Goal: Book appointment/travel/reservation

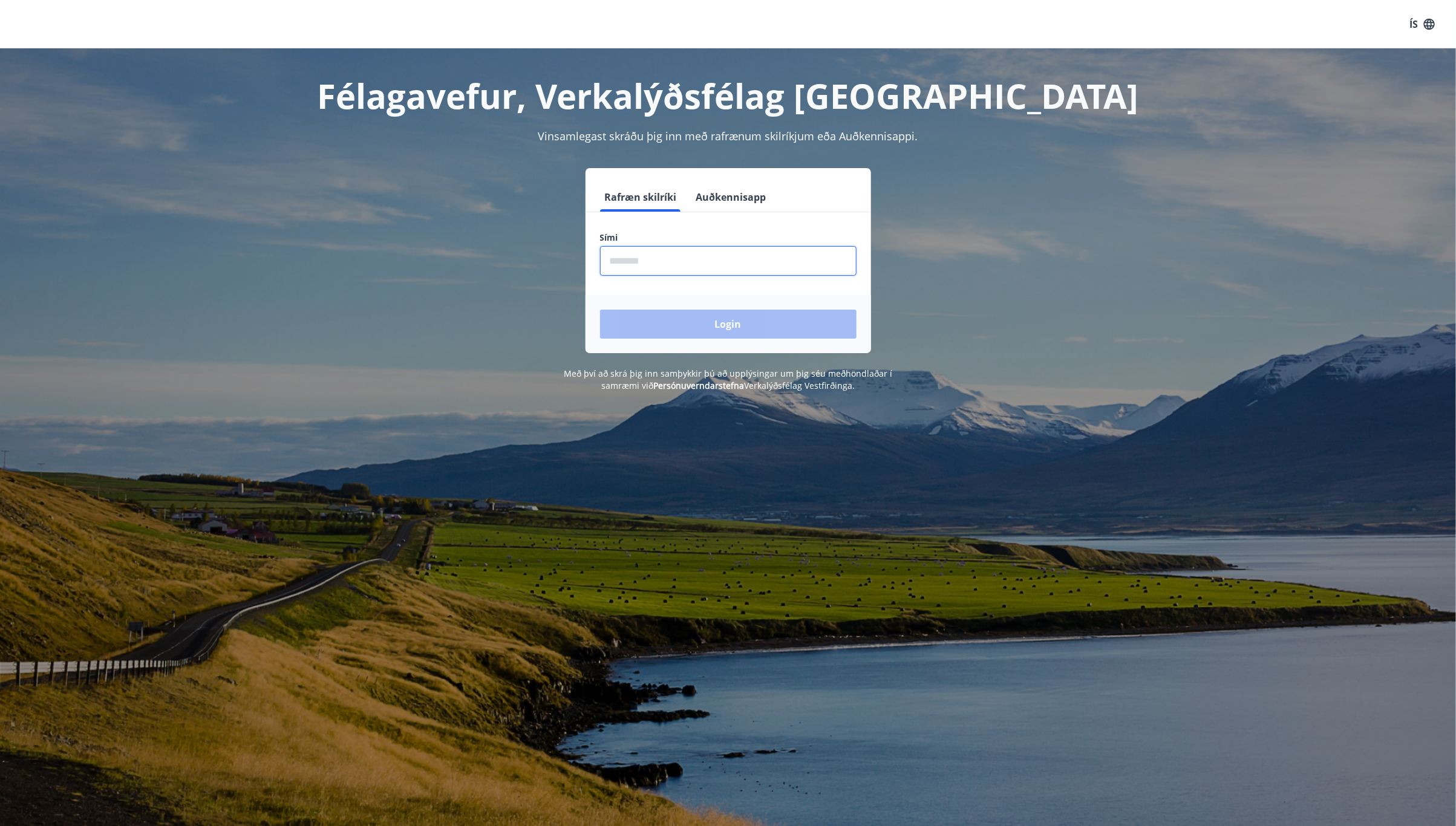
click at [652, 264] on input "phone" at bounding box center [728, 261] width 256 height 30
type input "********"
click at [727, 320] on button "Login" at bounding box center [728, 324] width 256 height 29
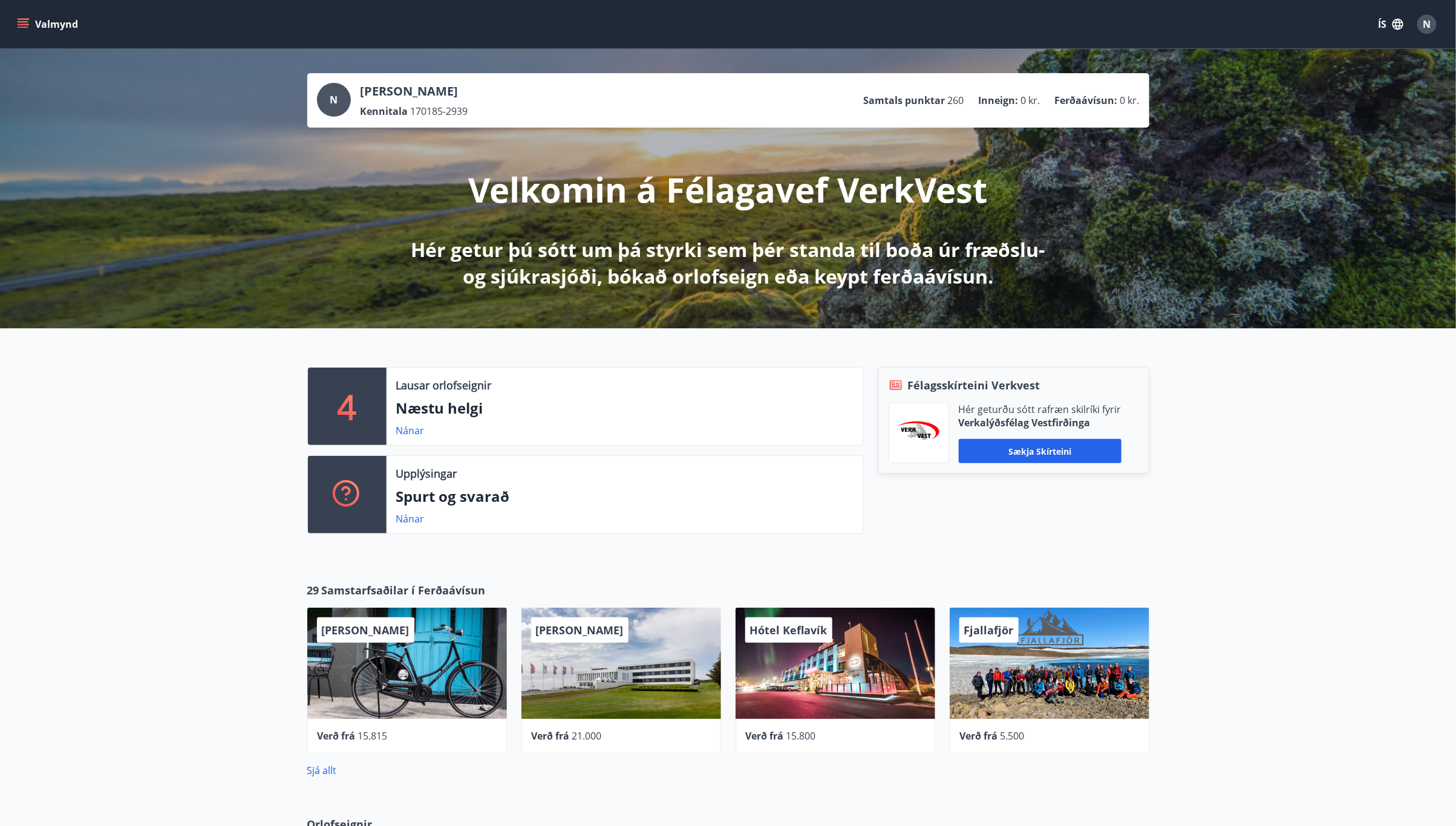
click at [442, 416] on p "Næstu helgi" at bounding box center [625, 408] width 457 height 20
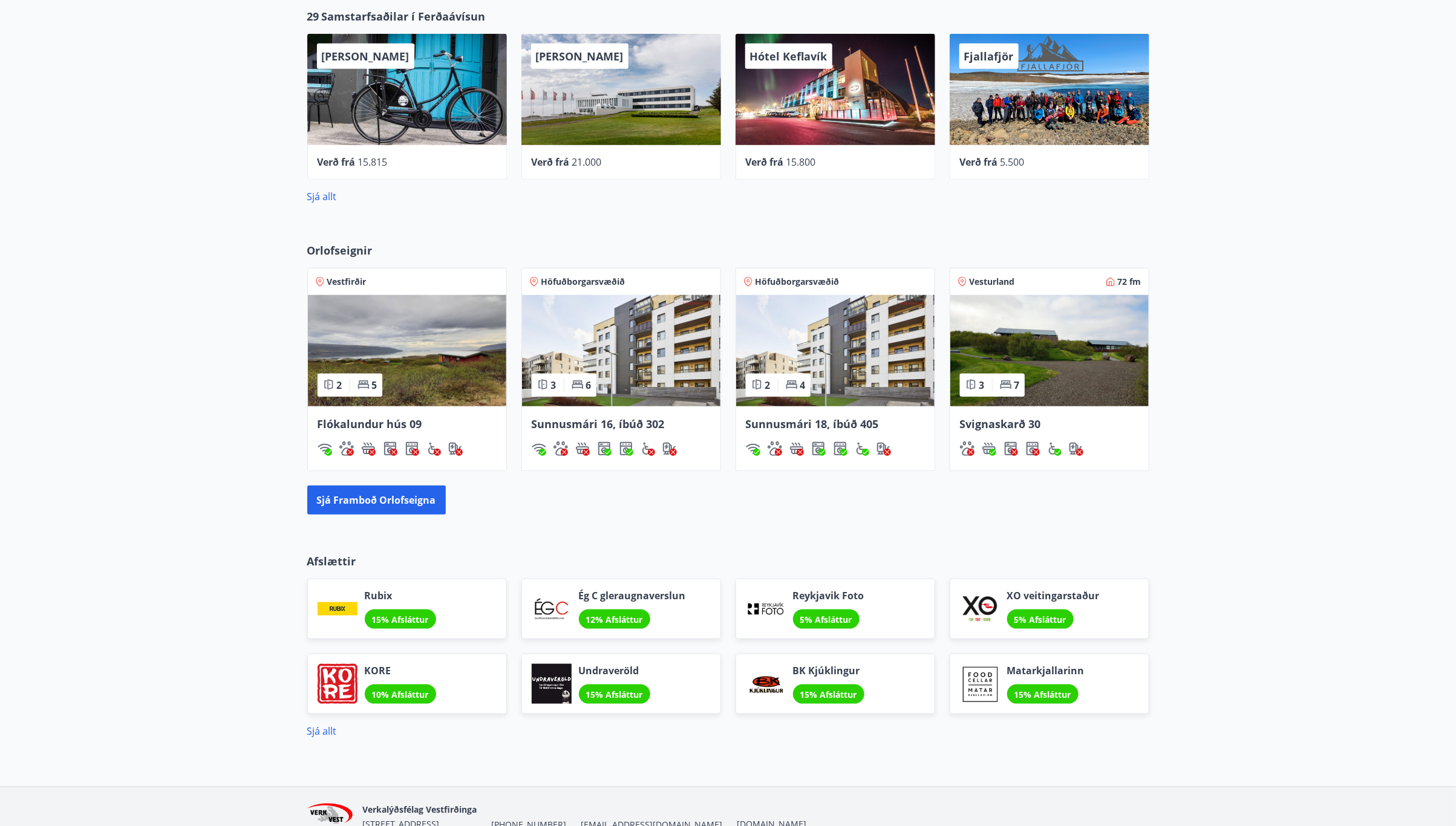
scroll to position [543, 0]
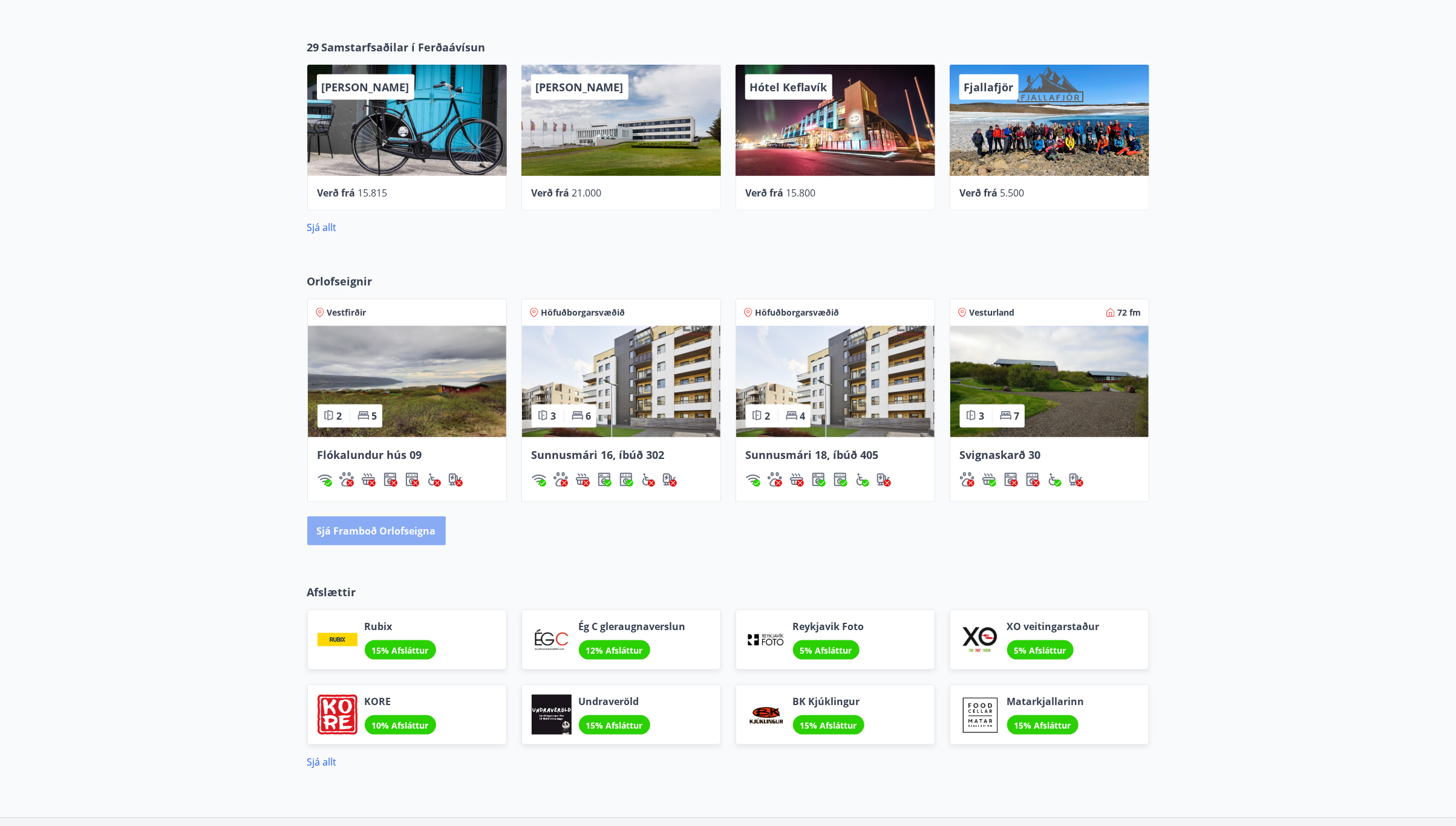
click at [366, 539] on button "Sjá framboð orlofseigna" at bounding box center [376, 531] width 138 height 29
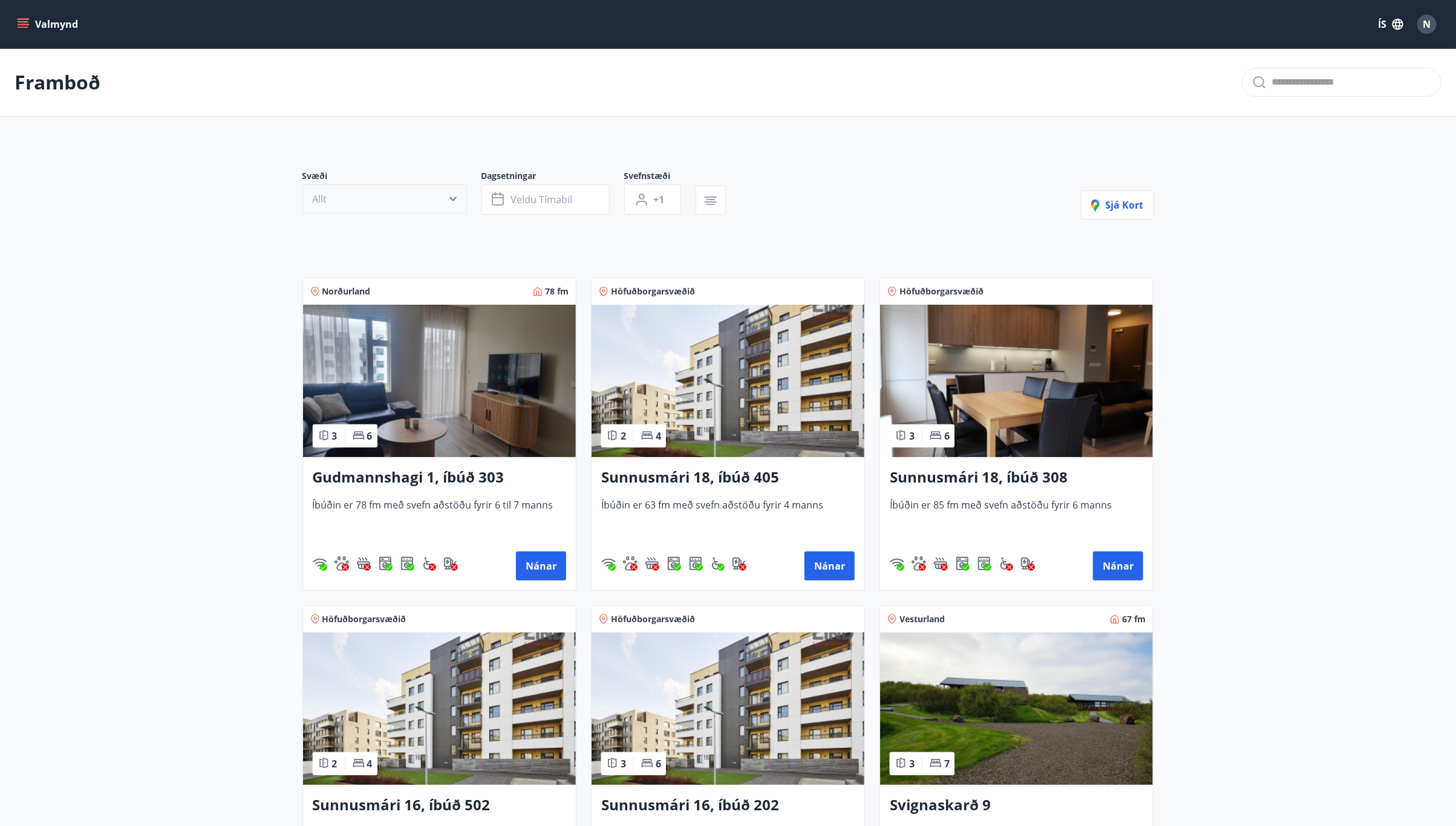
click at [449, 198] on icon "button" at bounding box center [453, 199] width 12 height 12
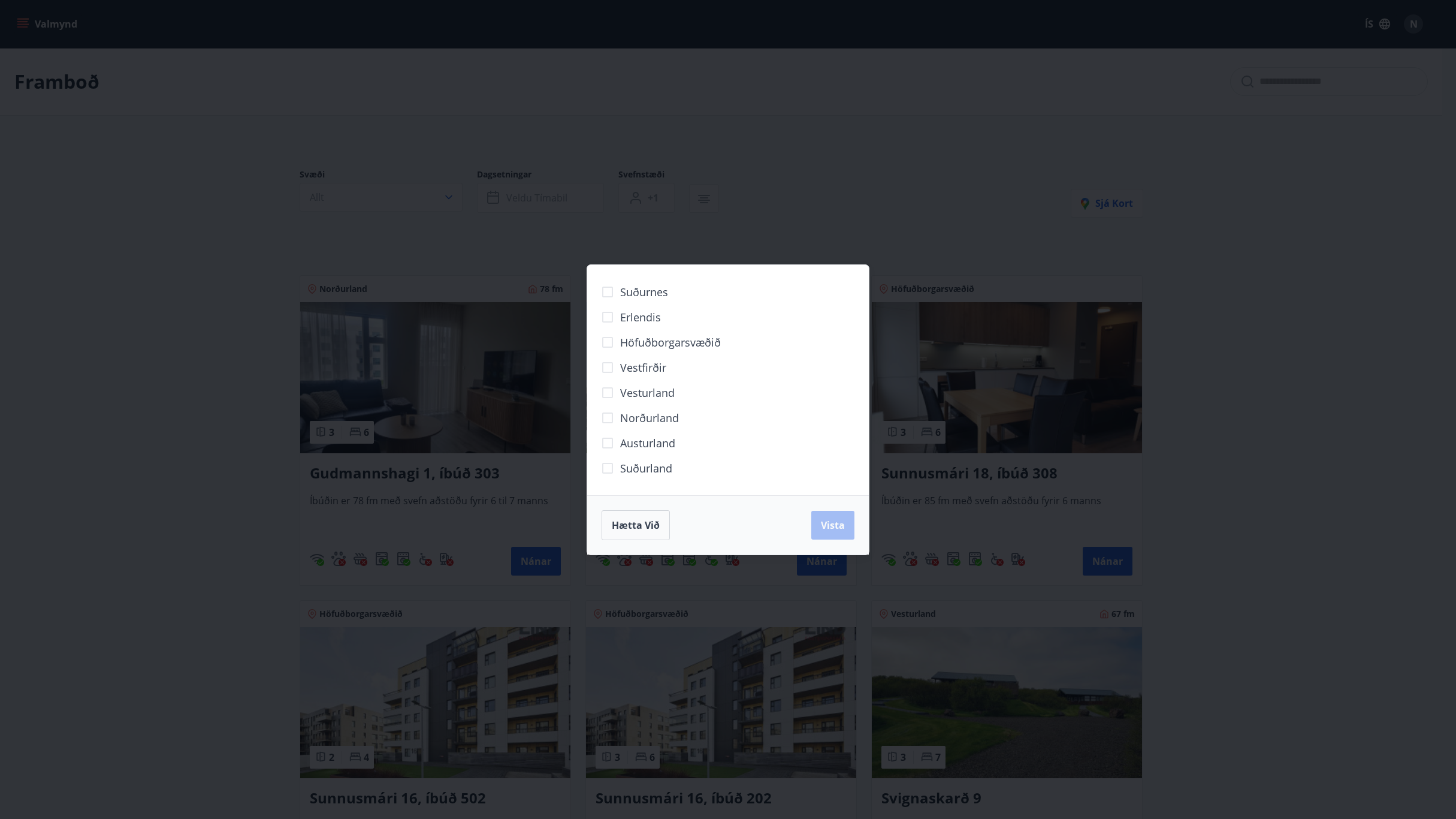
click at [648, 343] on span "Höfuðborgarsvæðið" at bounding box center [670, 342] width 101 height 16
drag, startPoint x: 832, startPoint y: 523, endPoint x: 557, endPoint y: 295, distance: 357.2
click at [832, 522] on span "Vista" at bounding box center [832, 525] width 24 height 13
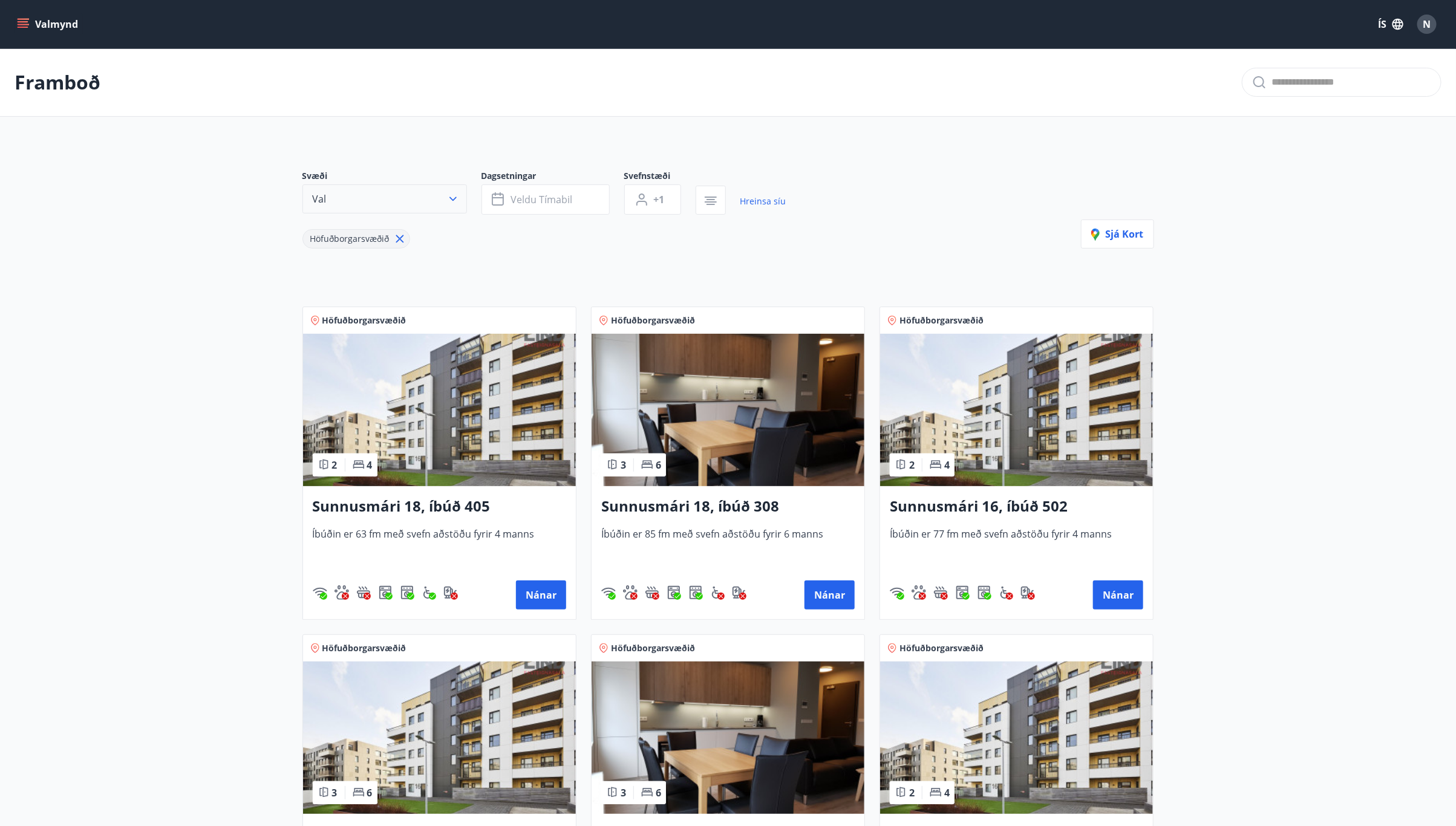
click at [363, 198] on button "Val" at bounding box center [384, 199] width 164 height 29
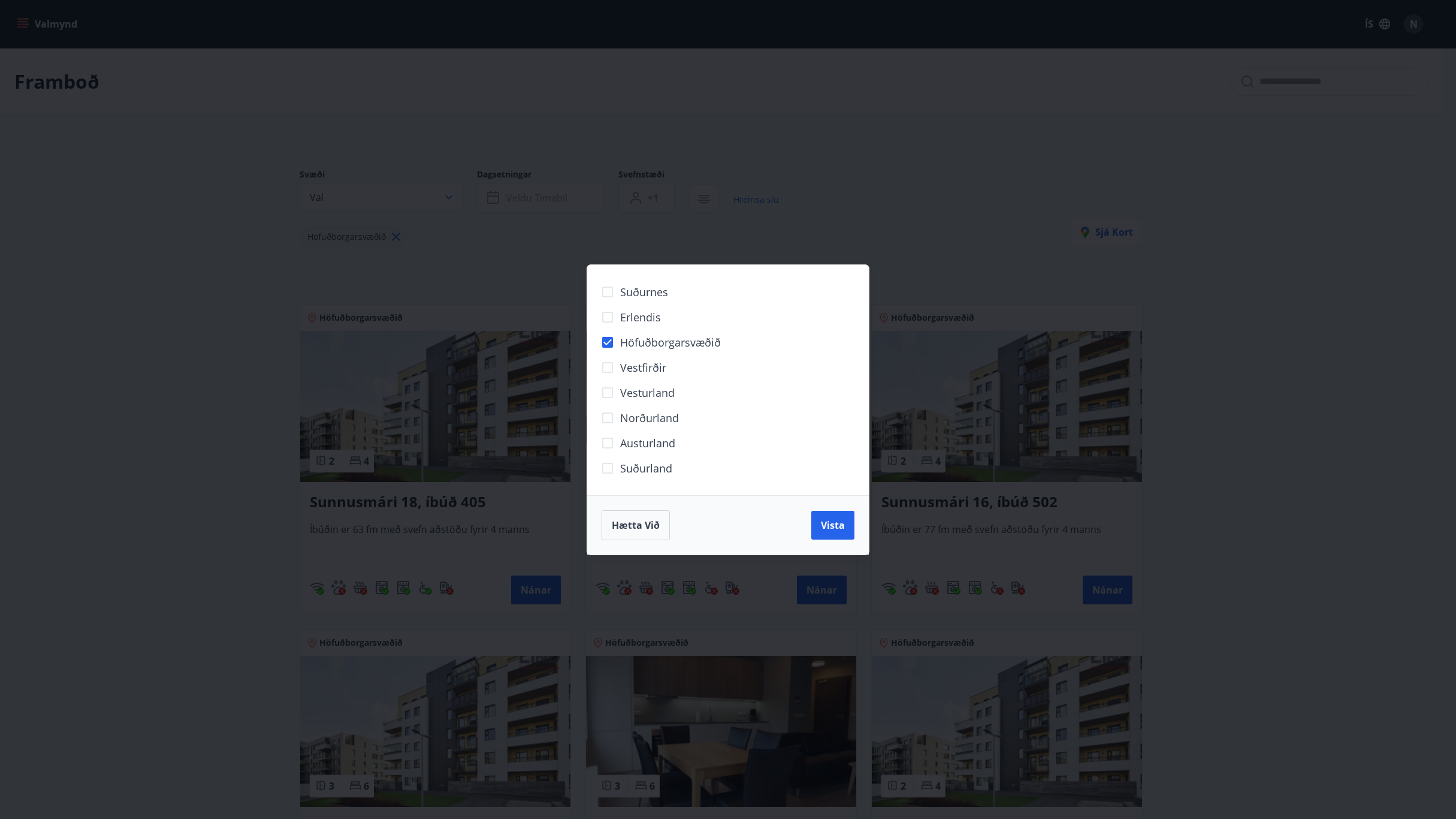
click at [635, 340] on span "Höfuðborgarsvæðið" at bounding box center [670, 342] width 101 height 16
click at [830, 527] on span "Vista" at bounding box center [832, 525] width 24 height 13
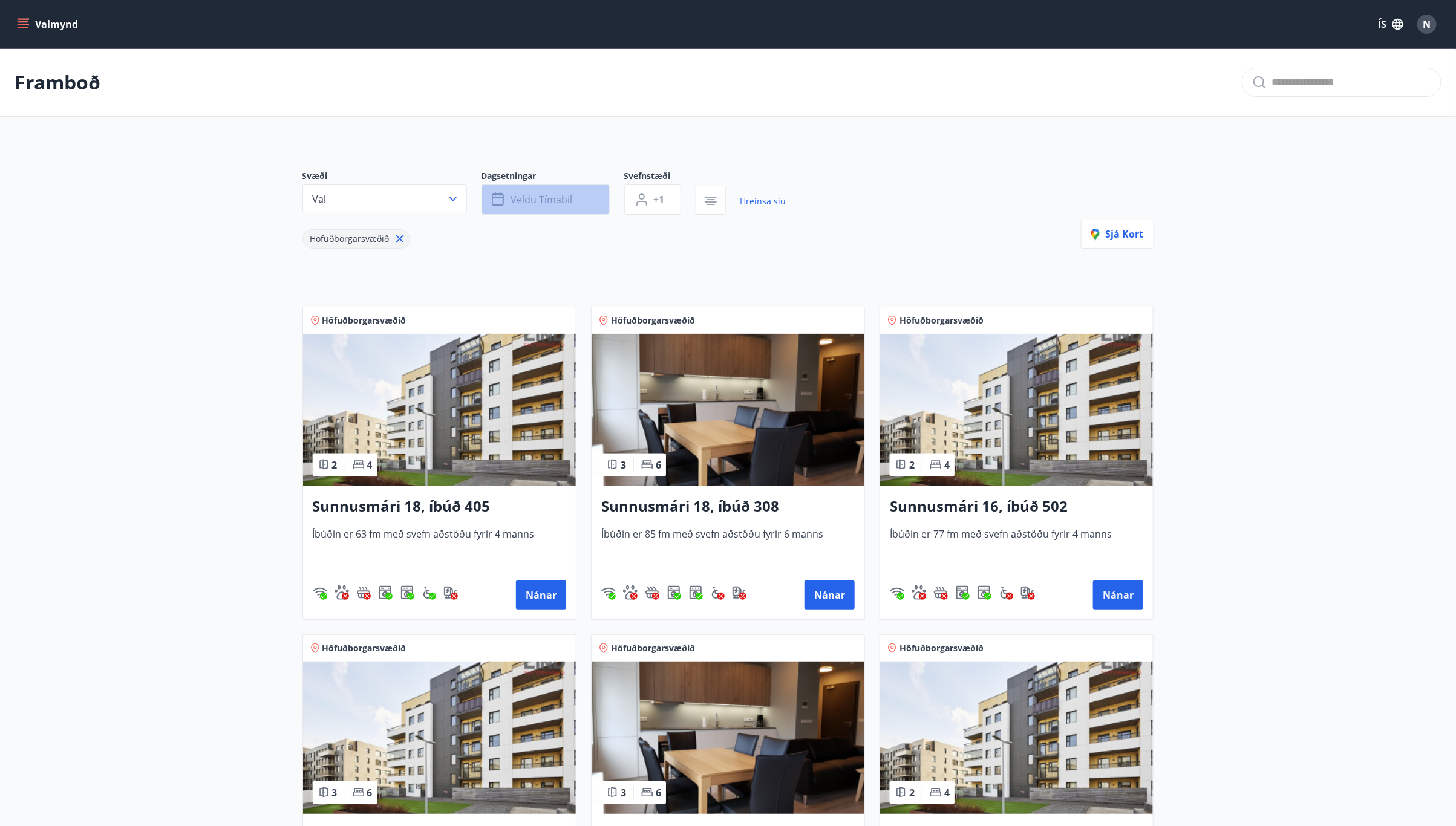
click at [566, 200] on span "Veldu tímabil" at bounding box center [541, 199] width 62 height 13
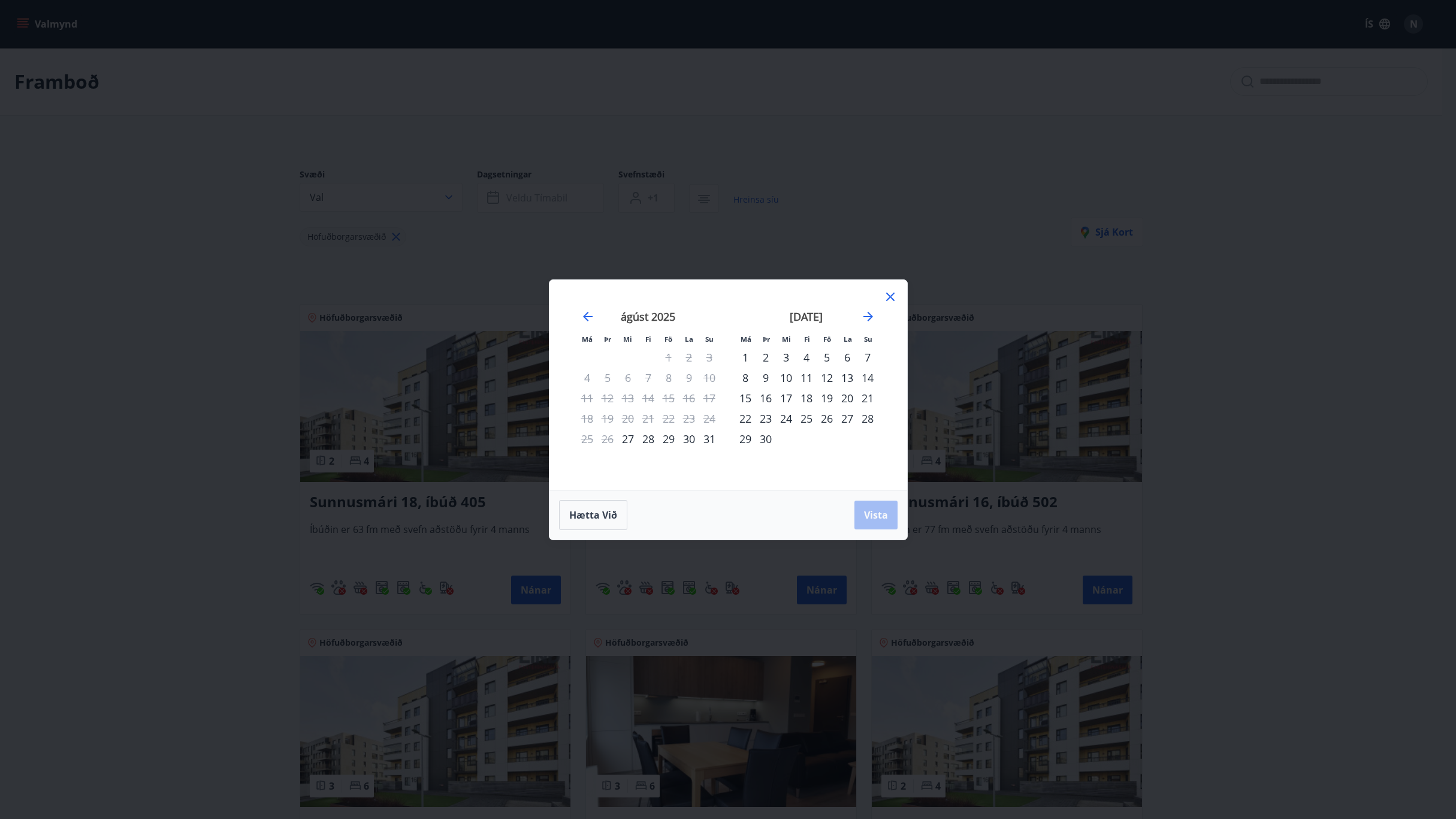
click at [890, 298] on icon at bounding box center [890, 296] width 14 height 14
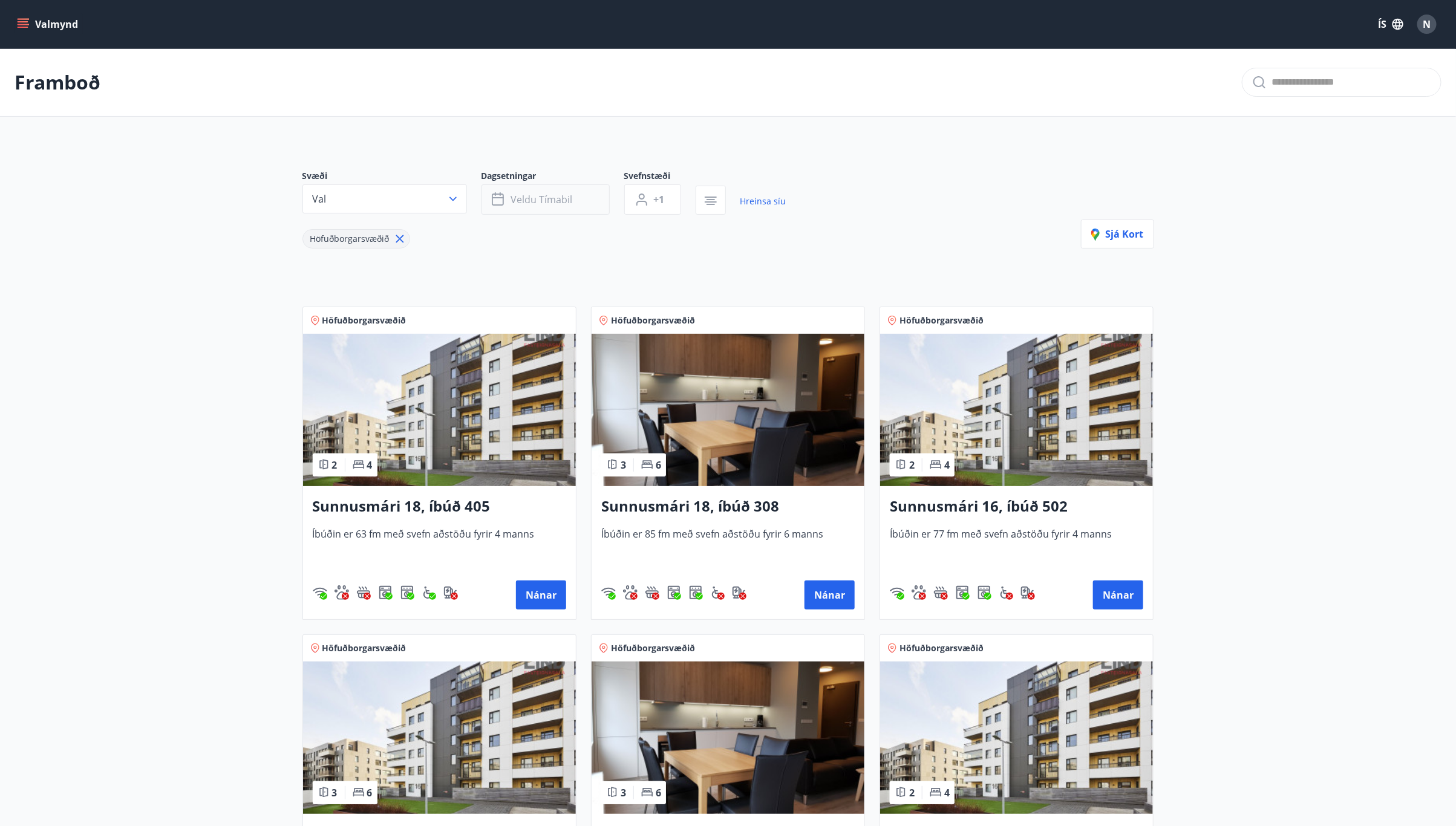
click at [570, 193] on span "Veldu tímabil" at bounding box center [541, 199] width 62 height 13
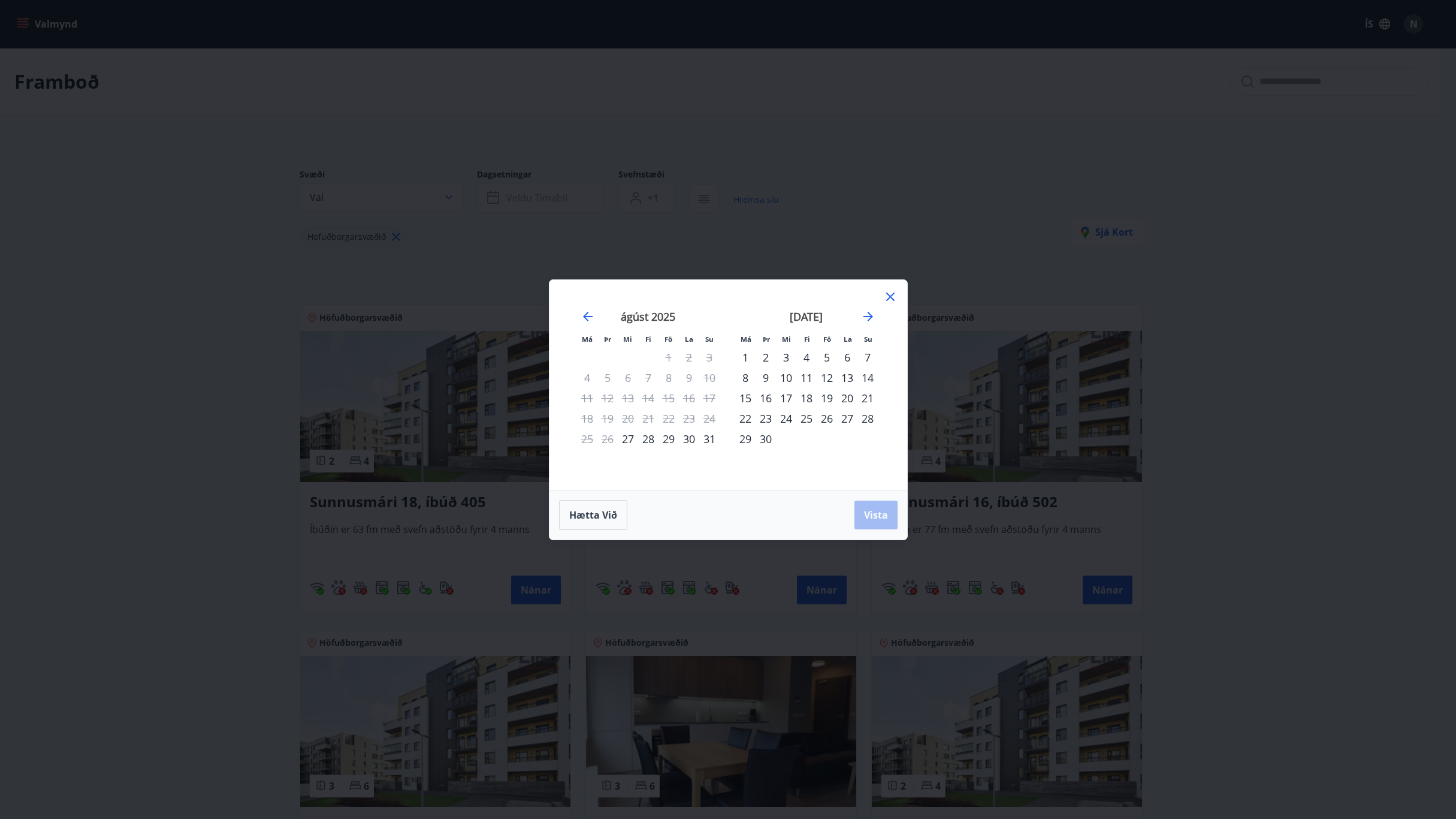
click at [827, 420] on div "26" at bounding box center [827, 418] width 20 height 20
click at [763, 438] on div "30" at bounding box center [766, 438] width 20 height 20
click at [869, 515] on span "Vista" at bounding box center [876, 515] width 24 height 13
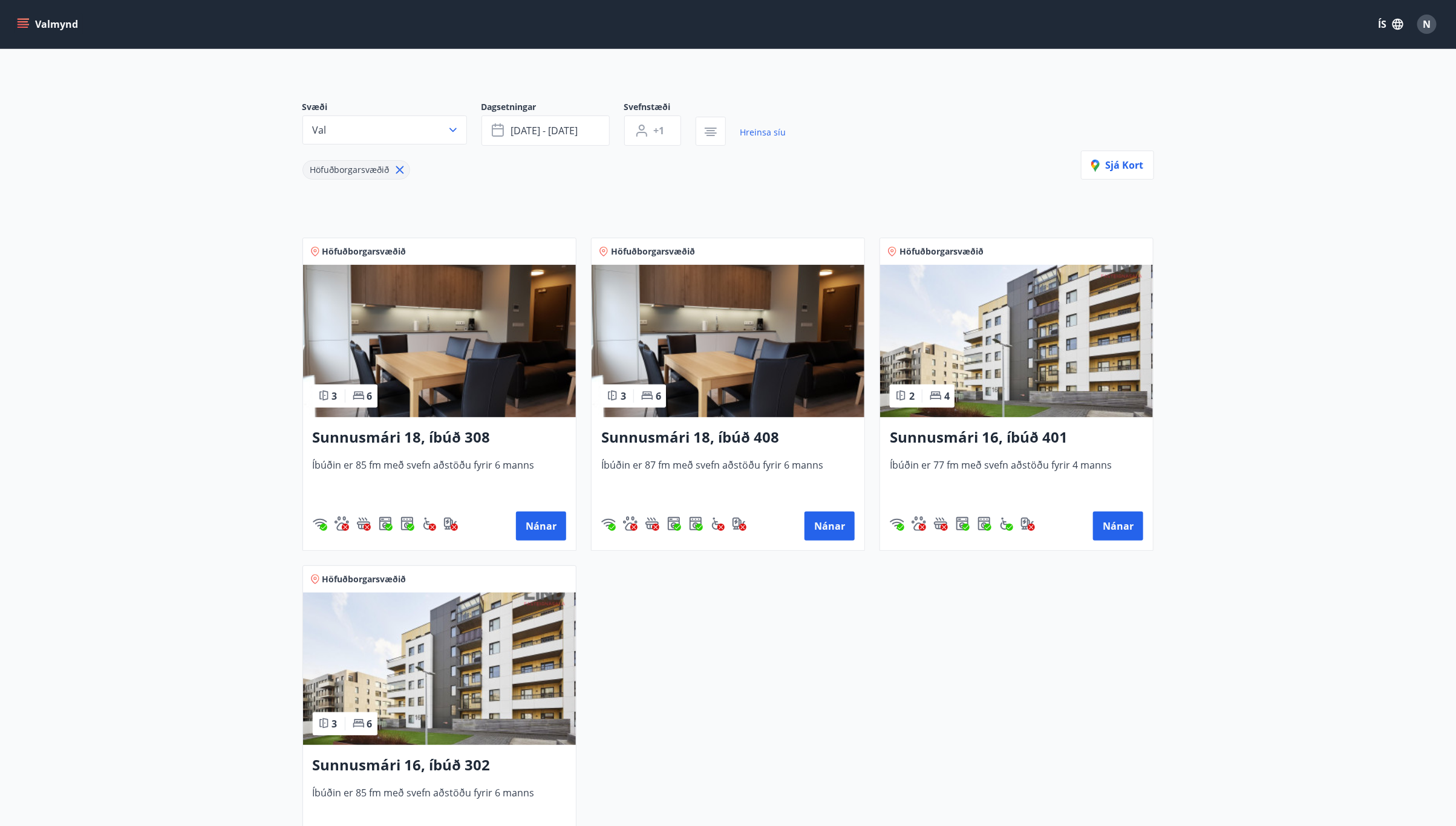
scroll to position [91, 0]
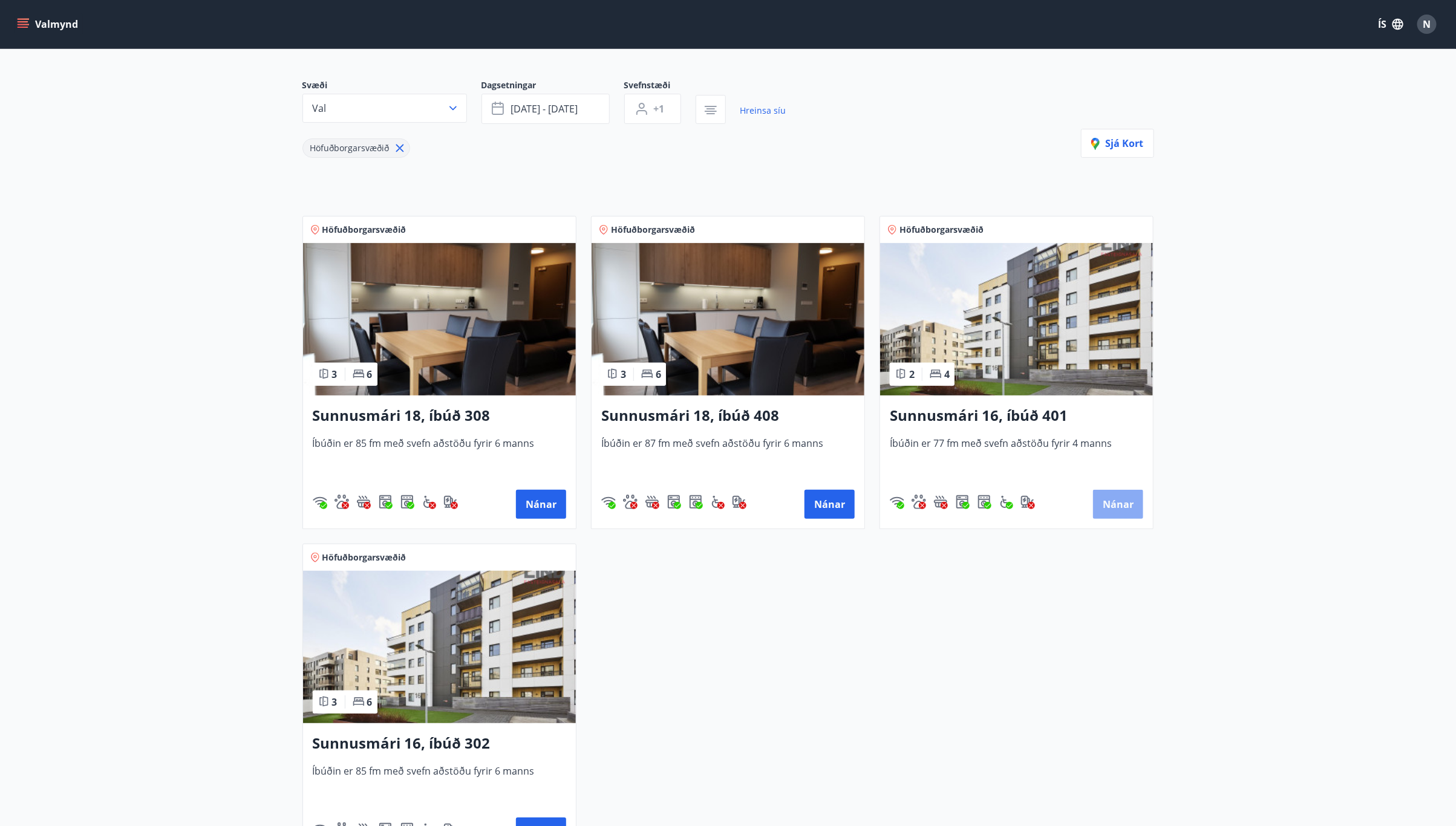
click at [1119, 511] on button "Nánar" at bounding box center [1118, 504] width 50 height 29
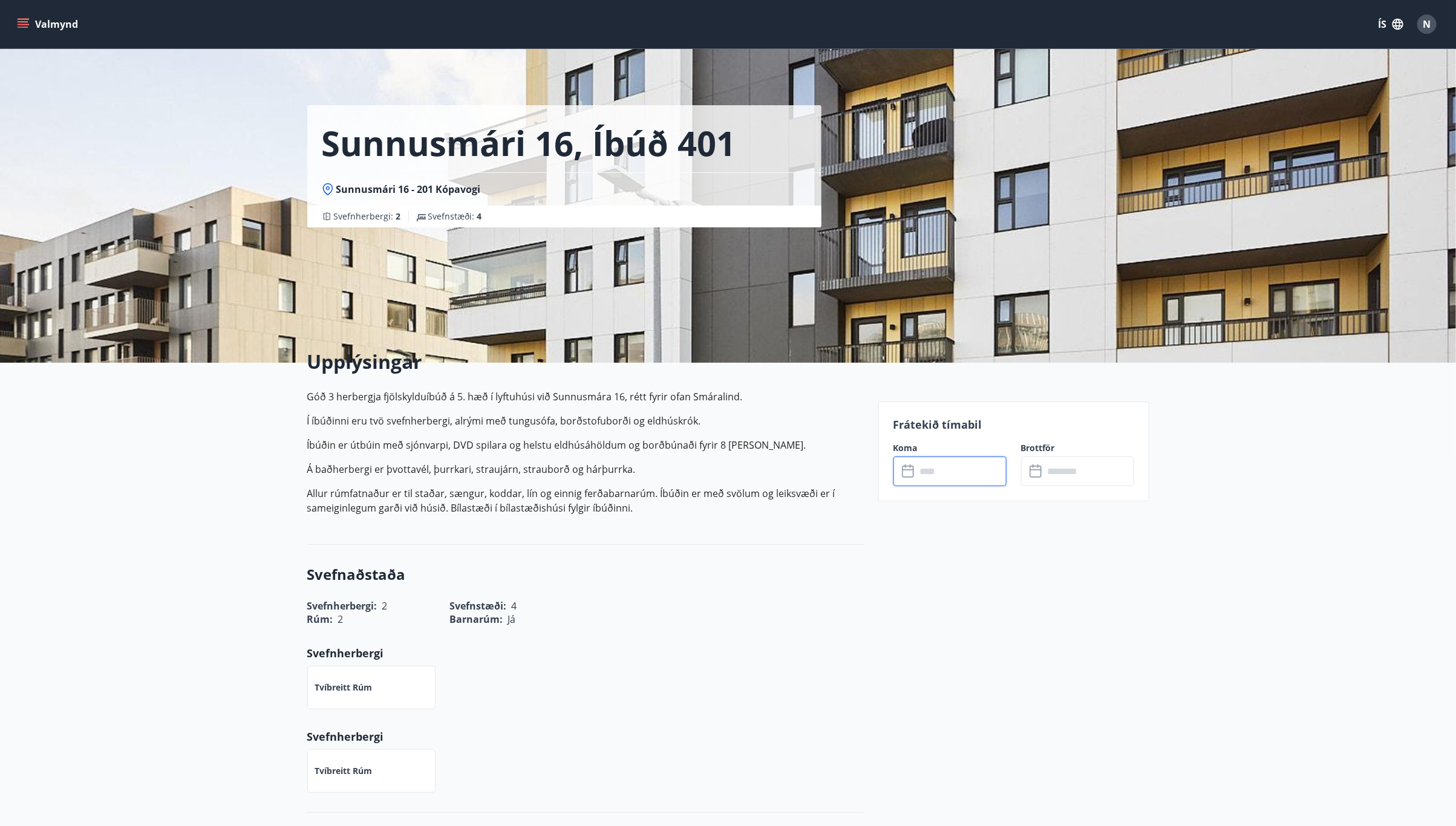
click at [947, 478] on input "text" at bounding box center [962, 471] width 90 height 30
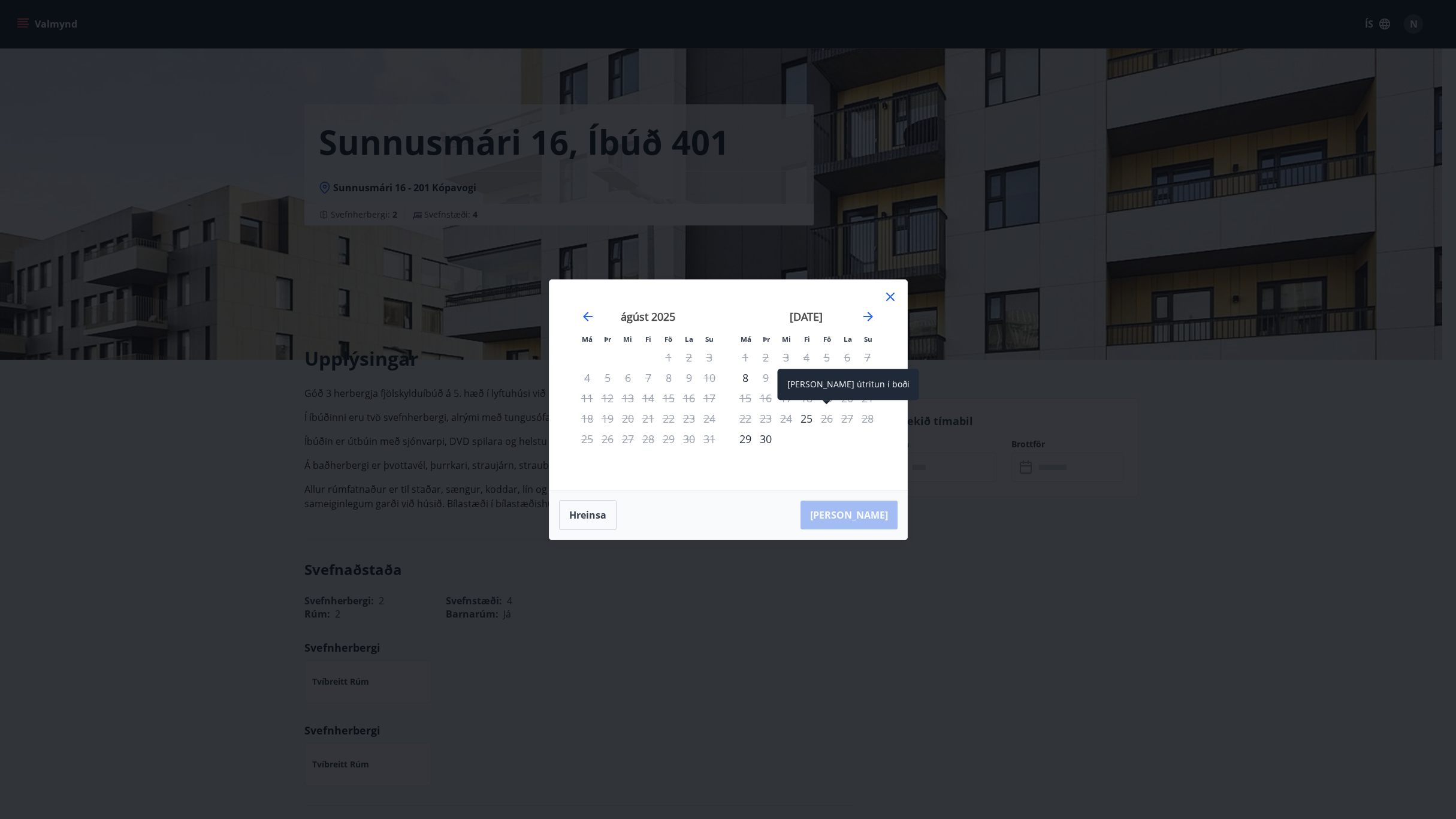
click at [825, 420] on div "26" at bounding box center [827, 418] width 20 height 20
click at [889, 292] on icon at bounding box center [890, 296] width 14 height 14
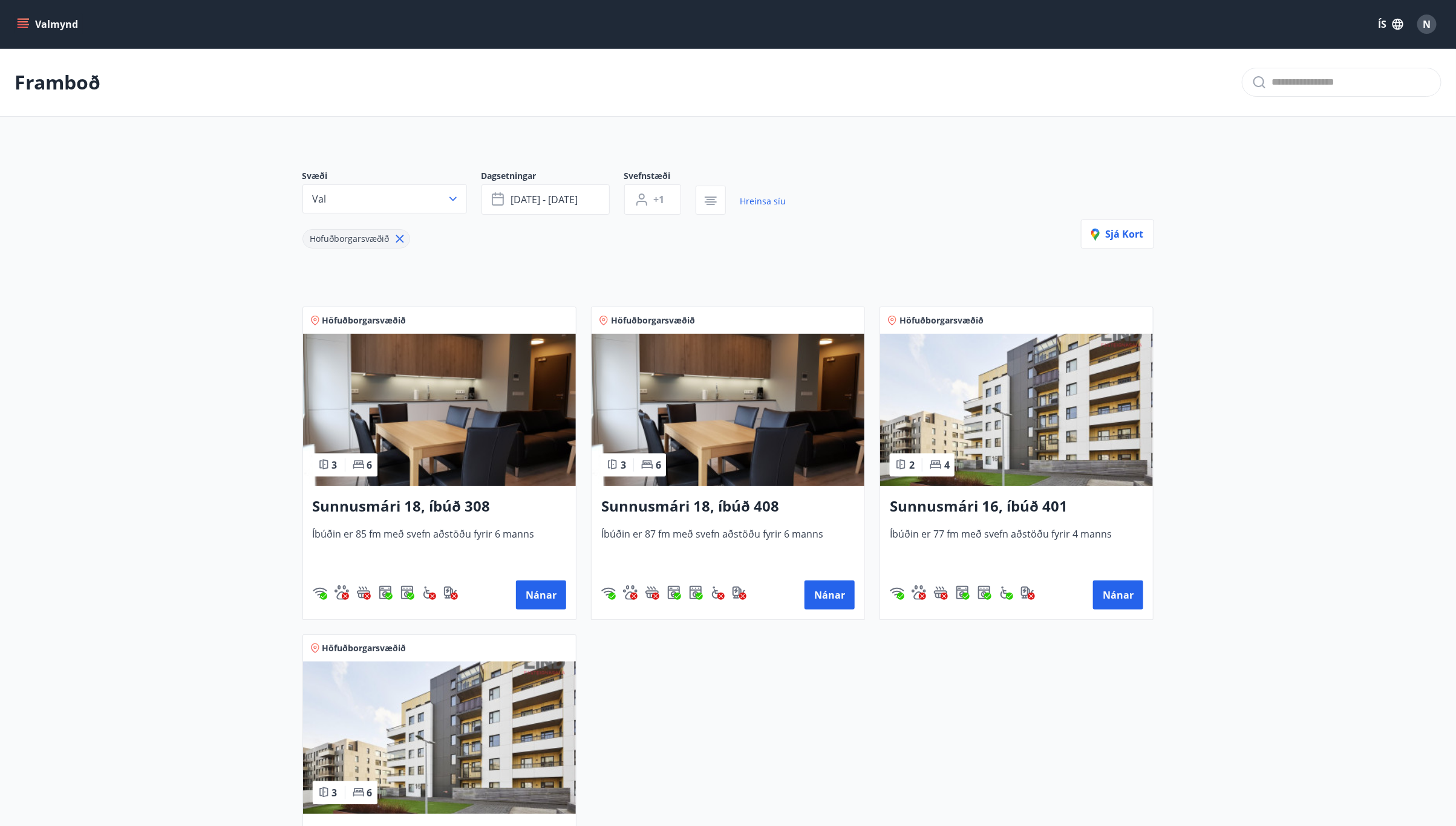
click at [42, 85] on p "Framboð" at bounding box center [57, 82] width 86 height 27
click at [44, 19] on button "Valmynd" at bounding box center [49, 24] width 69 height 22
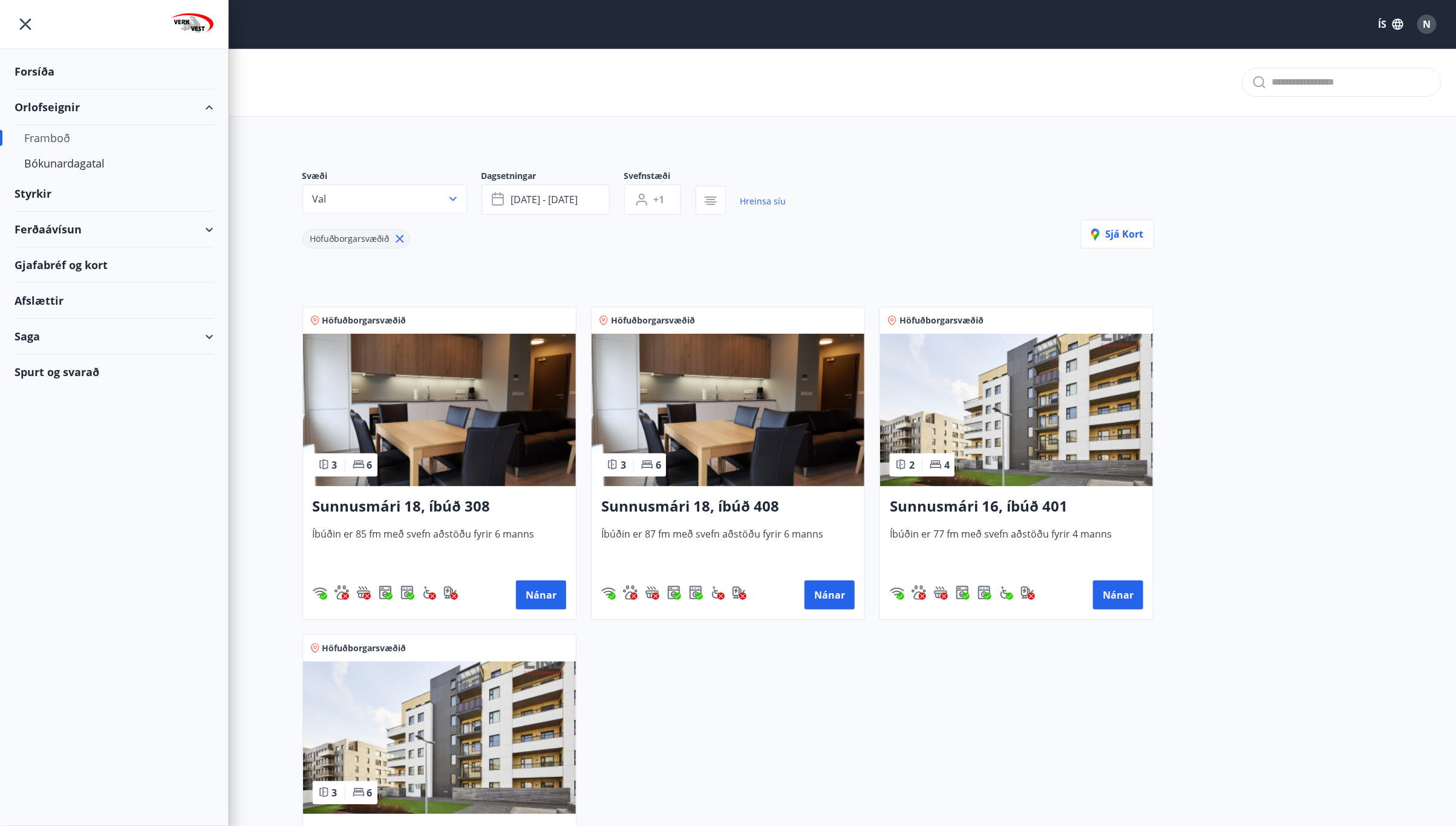
click at [20, 21] on icon "menu" at bounding box center [25, 24] width 22 height 22
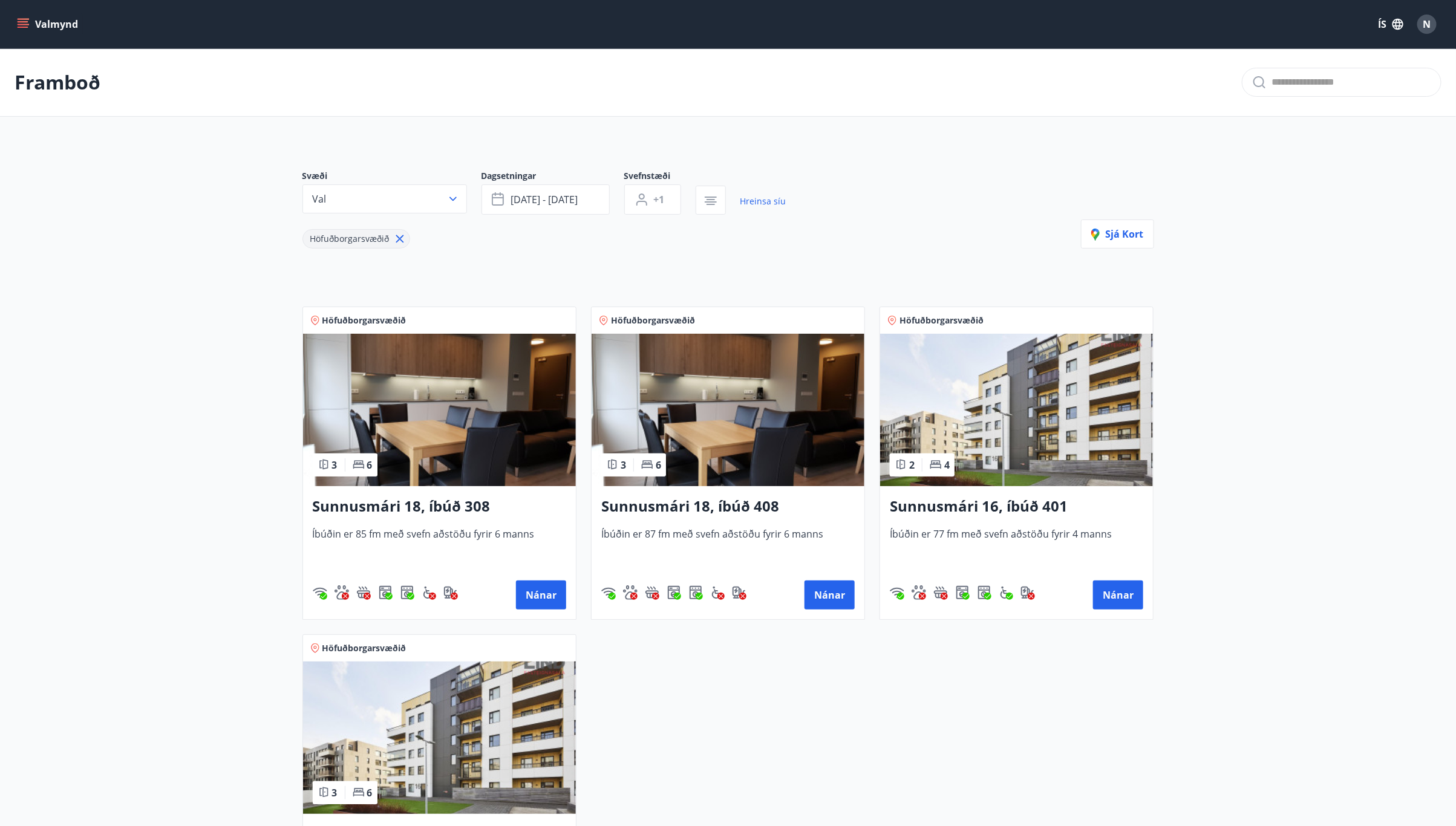
click at [494, 390] on img at bounding box center [439, 410] width 273 height 152
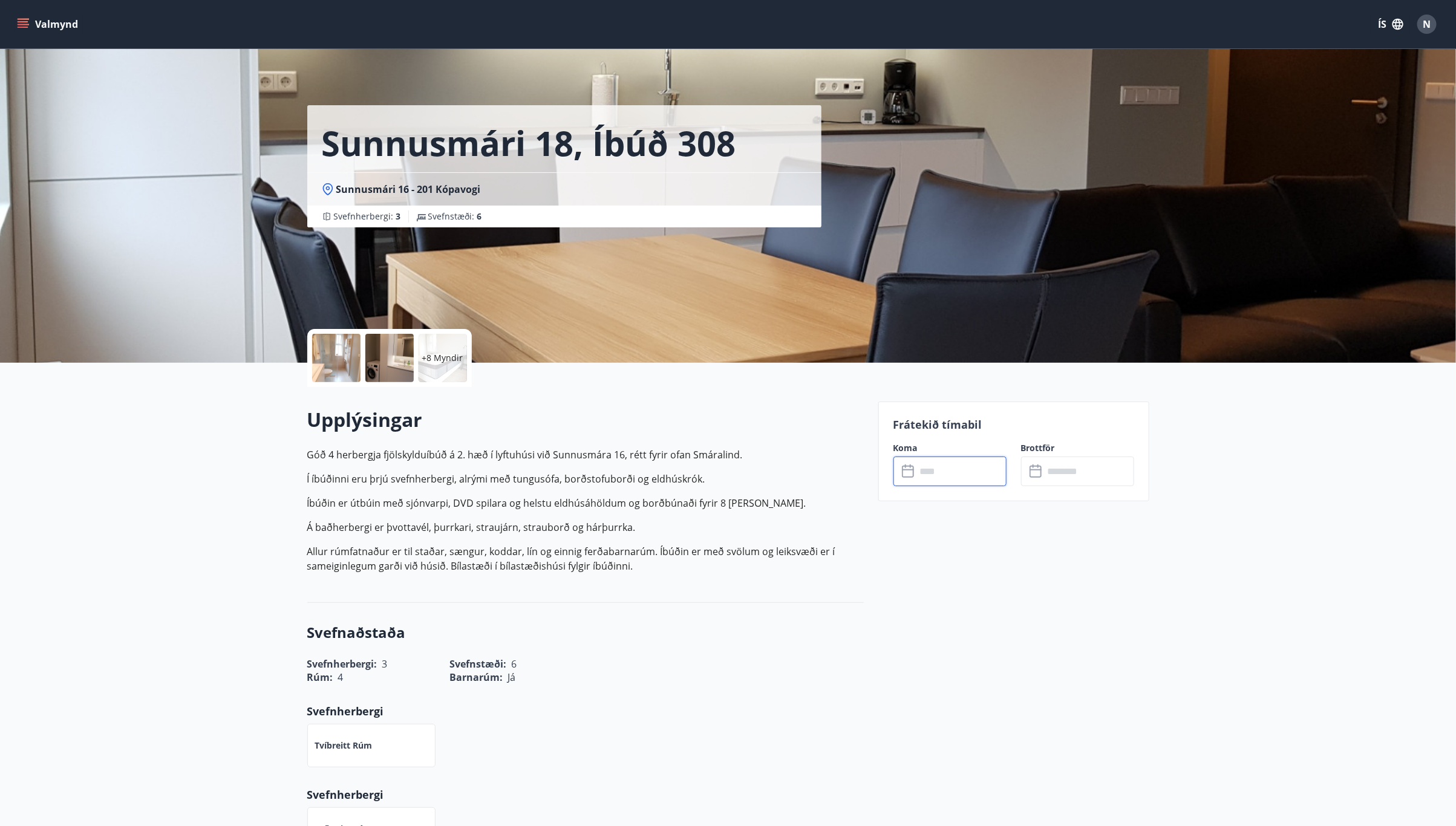
click at [943, 476] on input "text" at bounding box center [962, 471] width 90 height 30
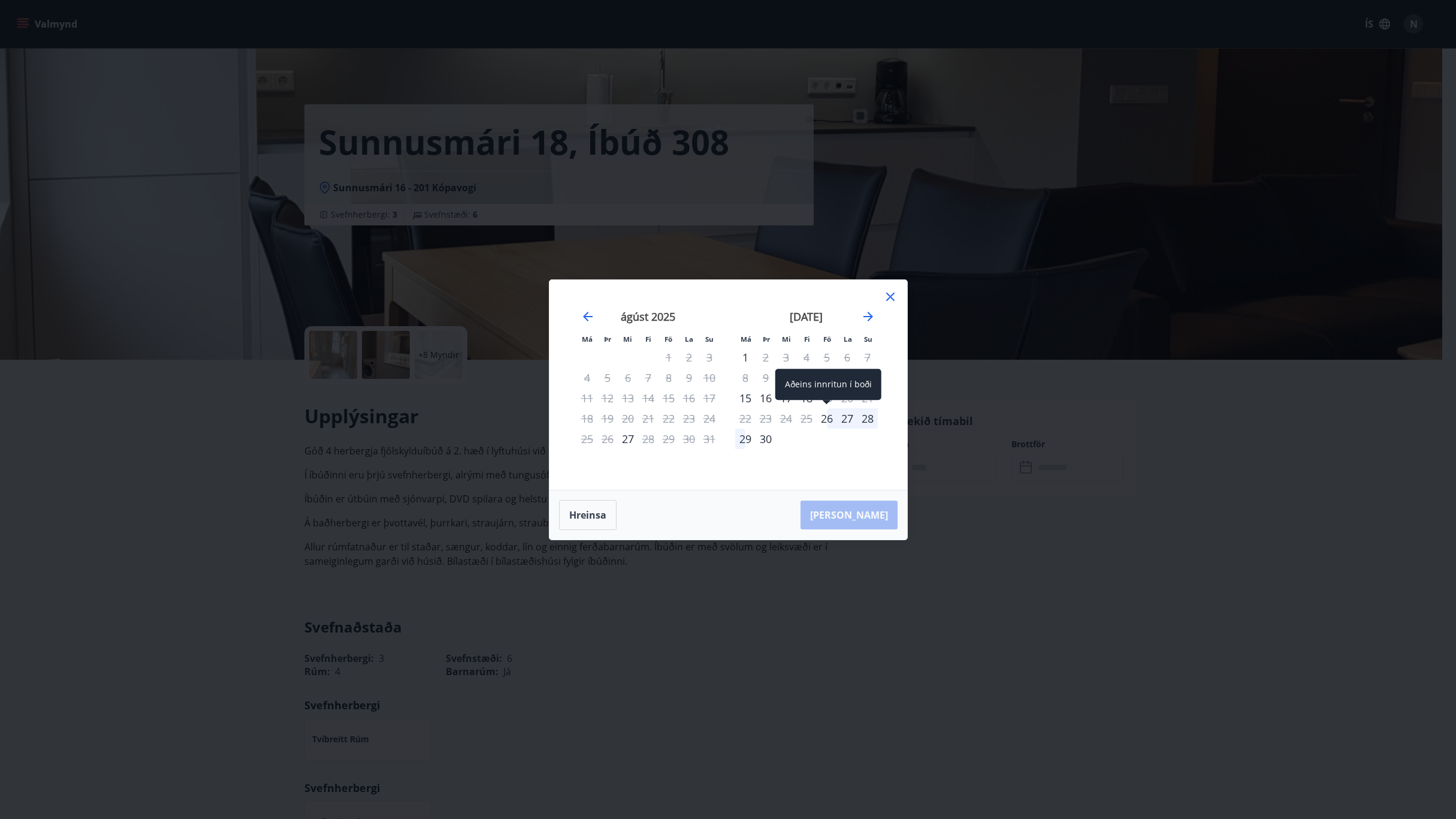
click at [827, 418] on div "26" at bounding box center [827, 418] width 20 height 20
click at [864, 315] on icon "Move forward to switch to the next month." at bounding box center [868, 316] width 14 height 14
click at [744, 379] on div "6" at bounding box center [745, 377] width 20 height 20
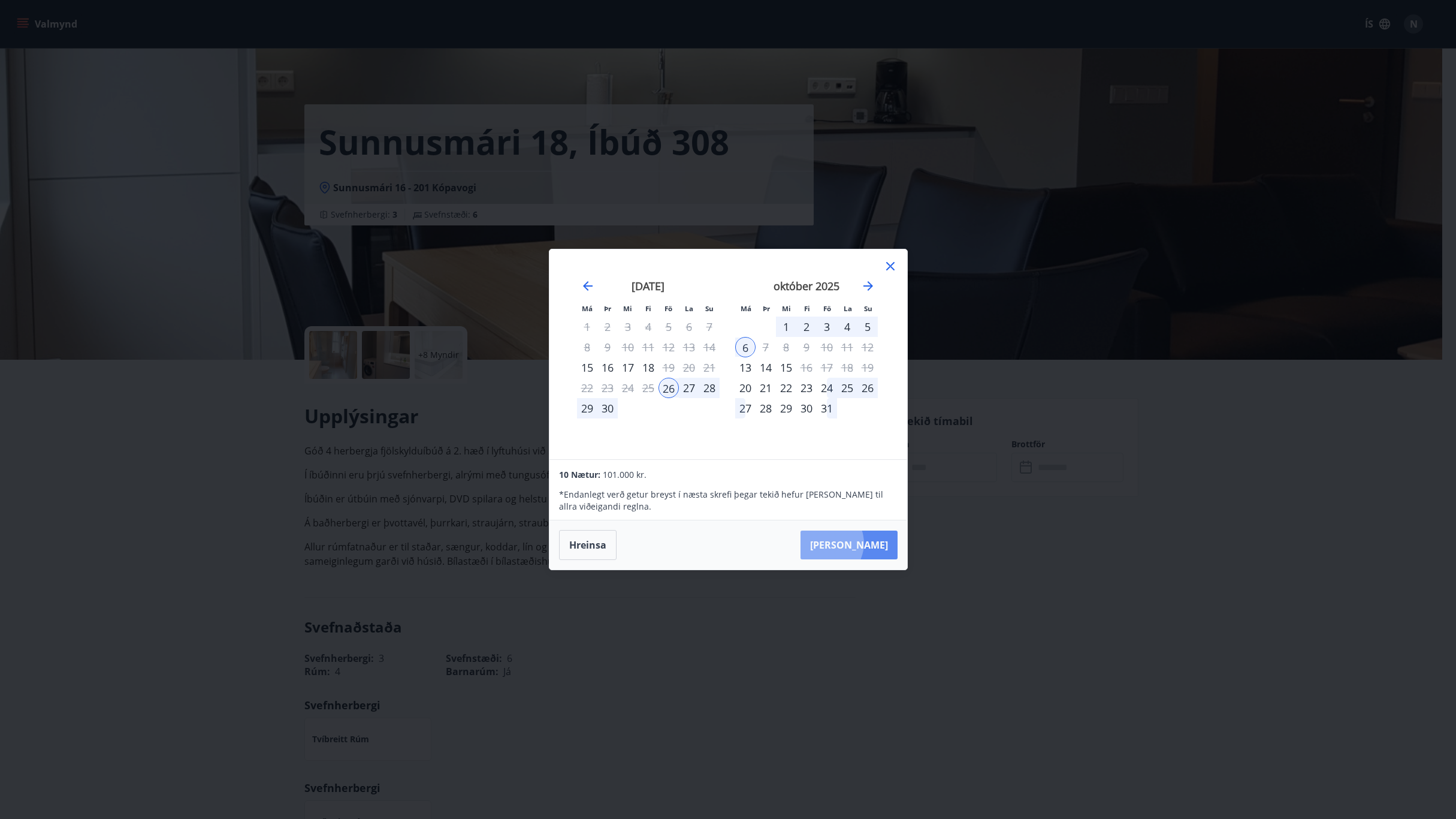
click at [861, 543] on button "Taka Frá" at bounding box center [849, 545] width 97 height 29
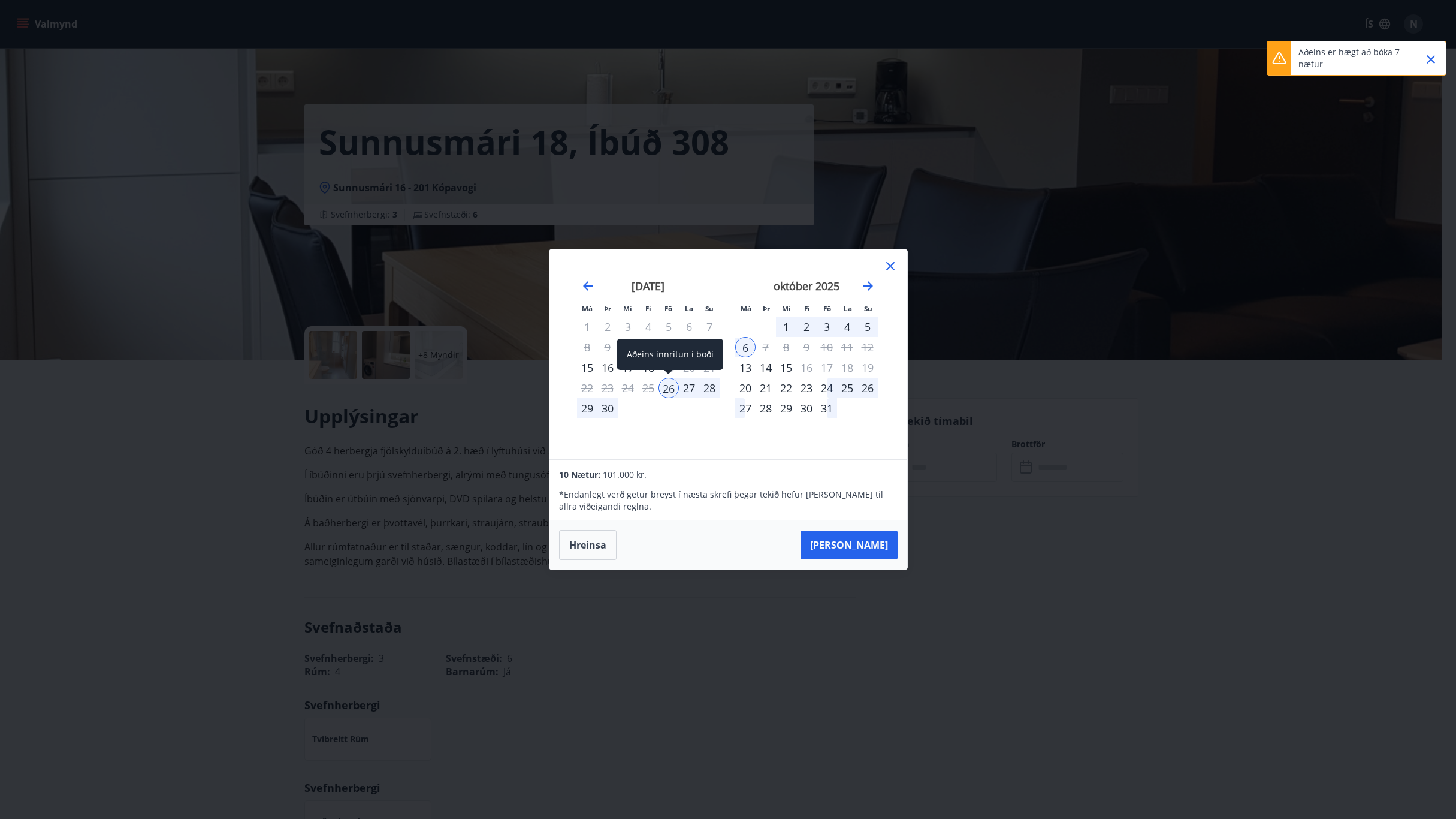
click at [671, 388] on div "26" at bounding box center [668, 387] width 20 height 20
click at [826, 328] on div "3" at bounding box center [827, 326] width 20 height 20
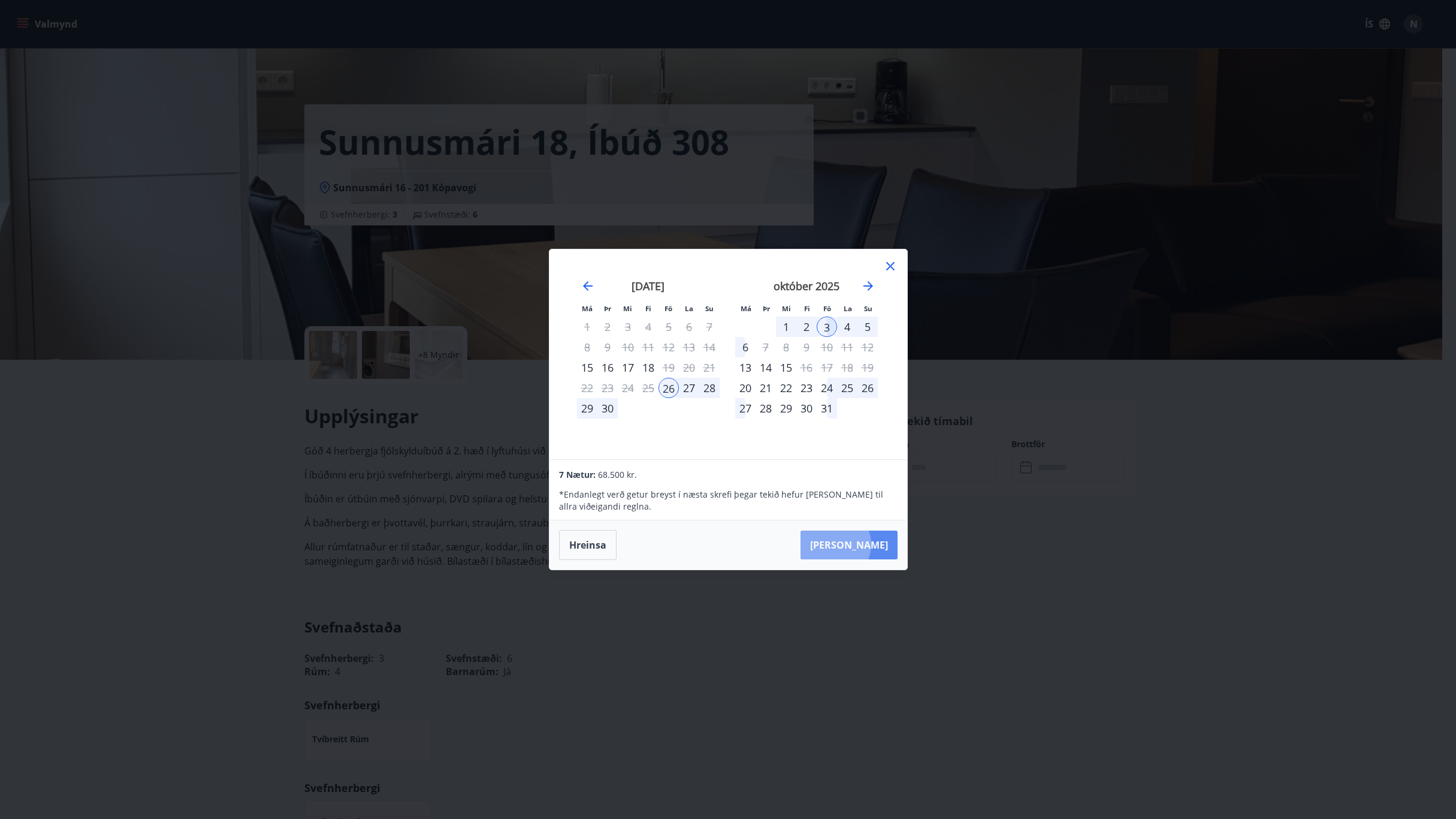
click at [871, 543] on button "Taka Frá" at bounding box center [849, 545] width 97 height 29
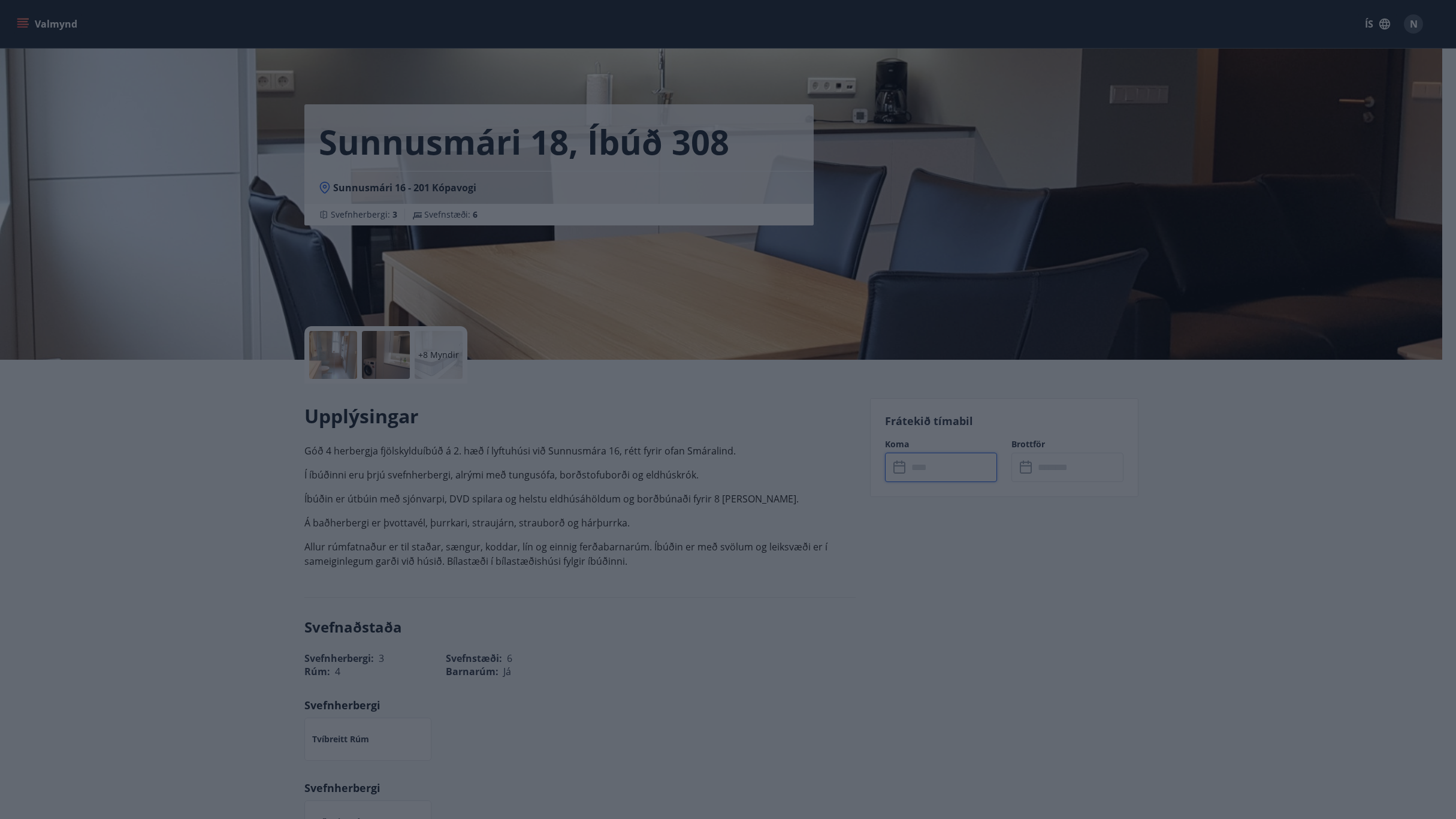
type input "******"
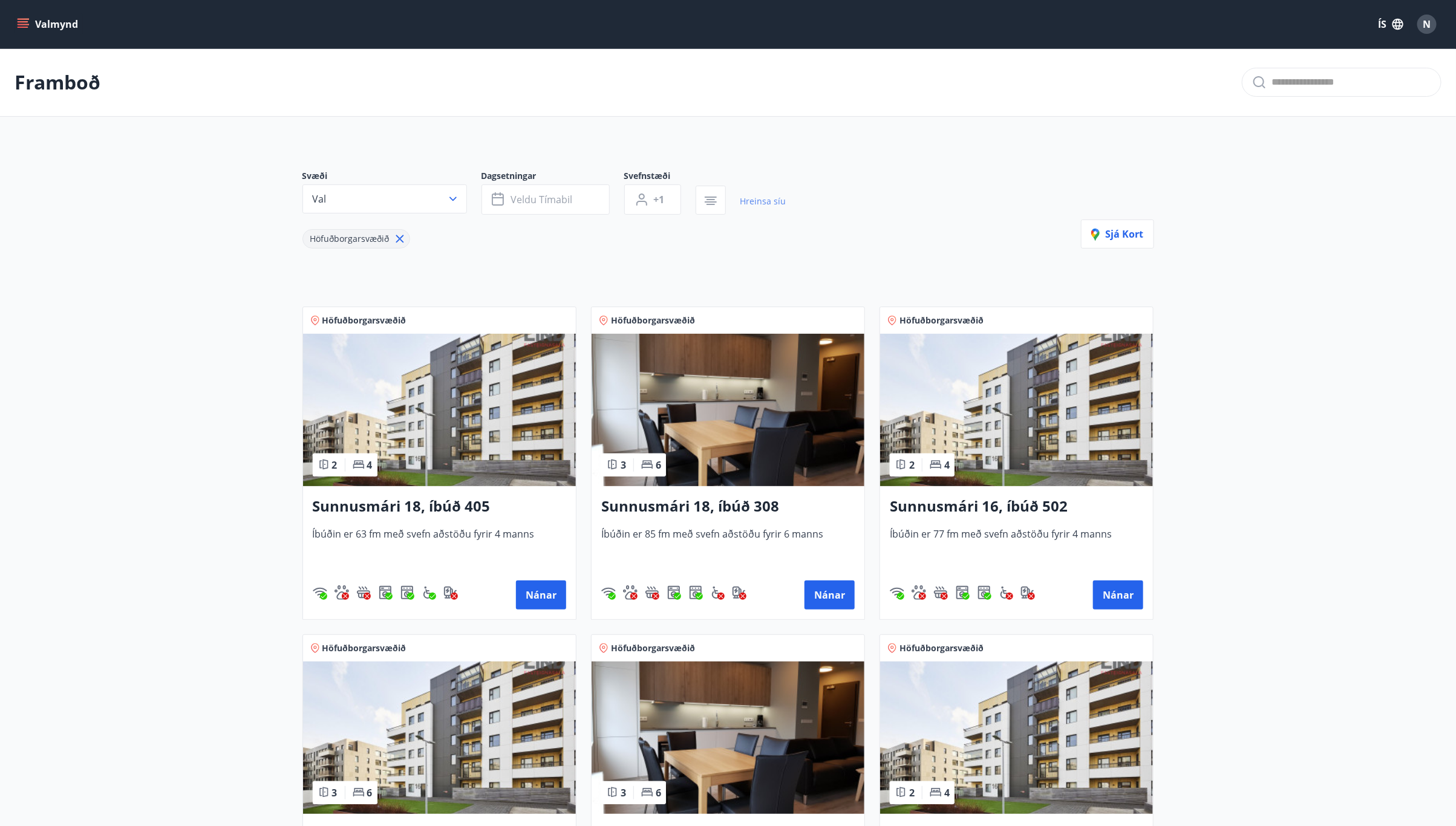
click at [763, 198] on link "Hreinsa síu" at bounding box center [763, 201] width 46 height 27
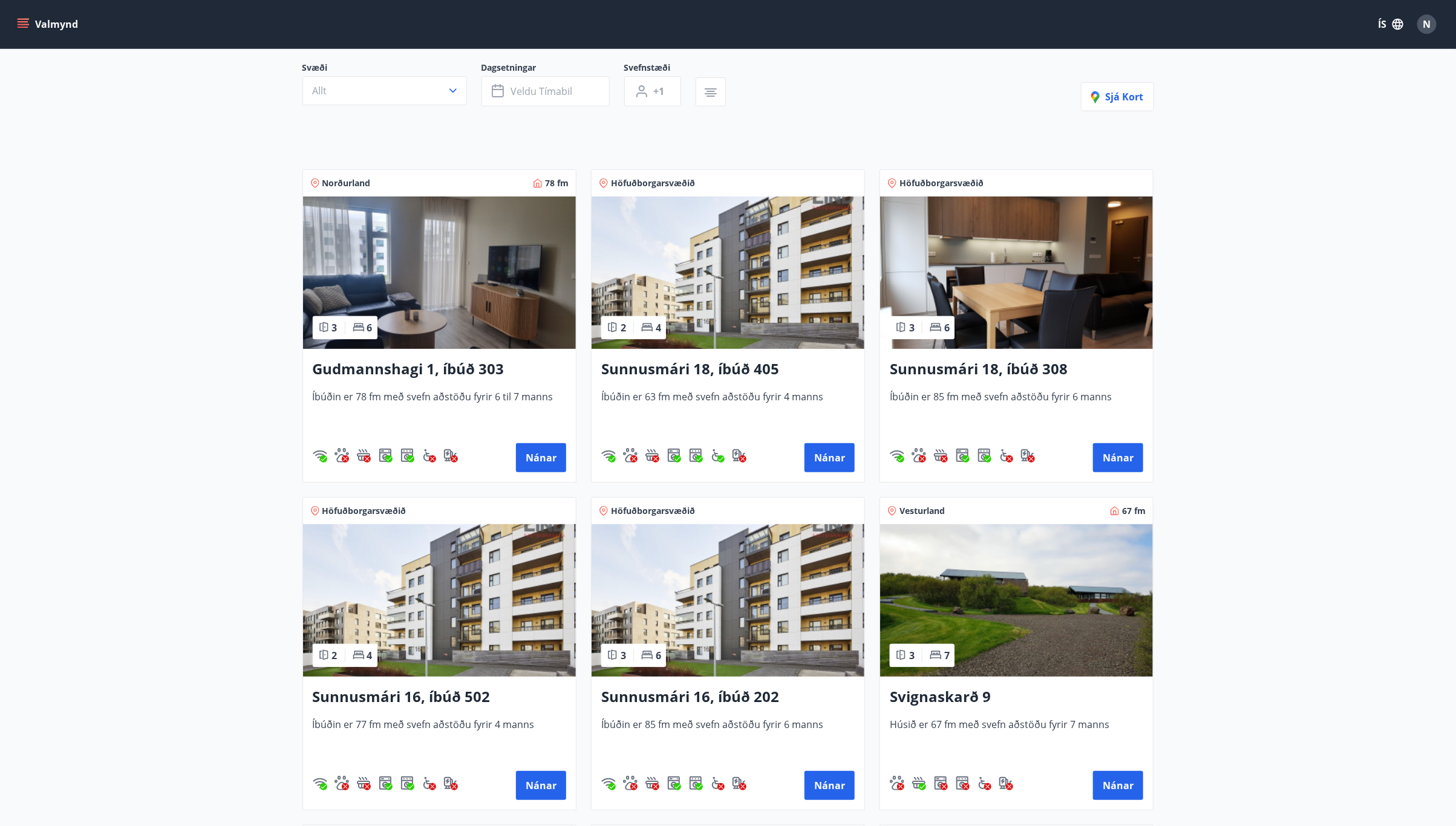
scroll to position [91, 0]
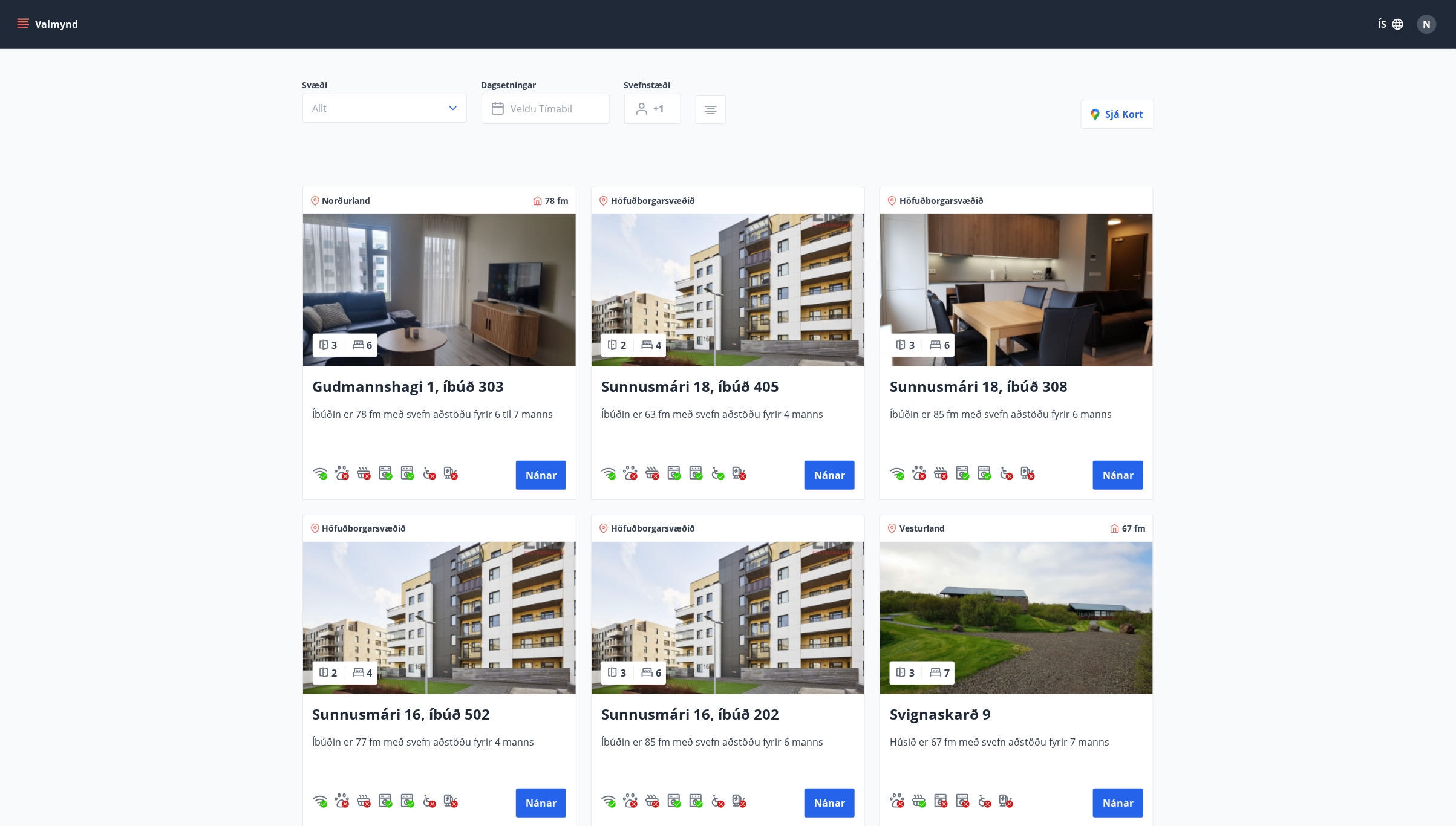
click at [684, 596] on img at bounding box center [728, 618] width 273 height 152
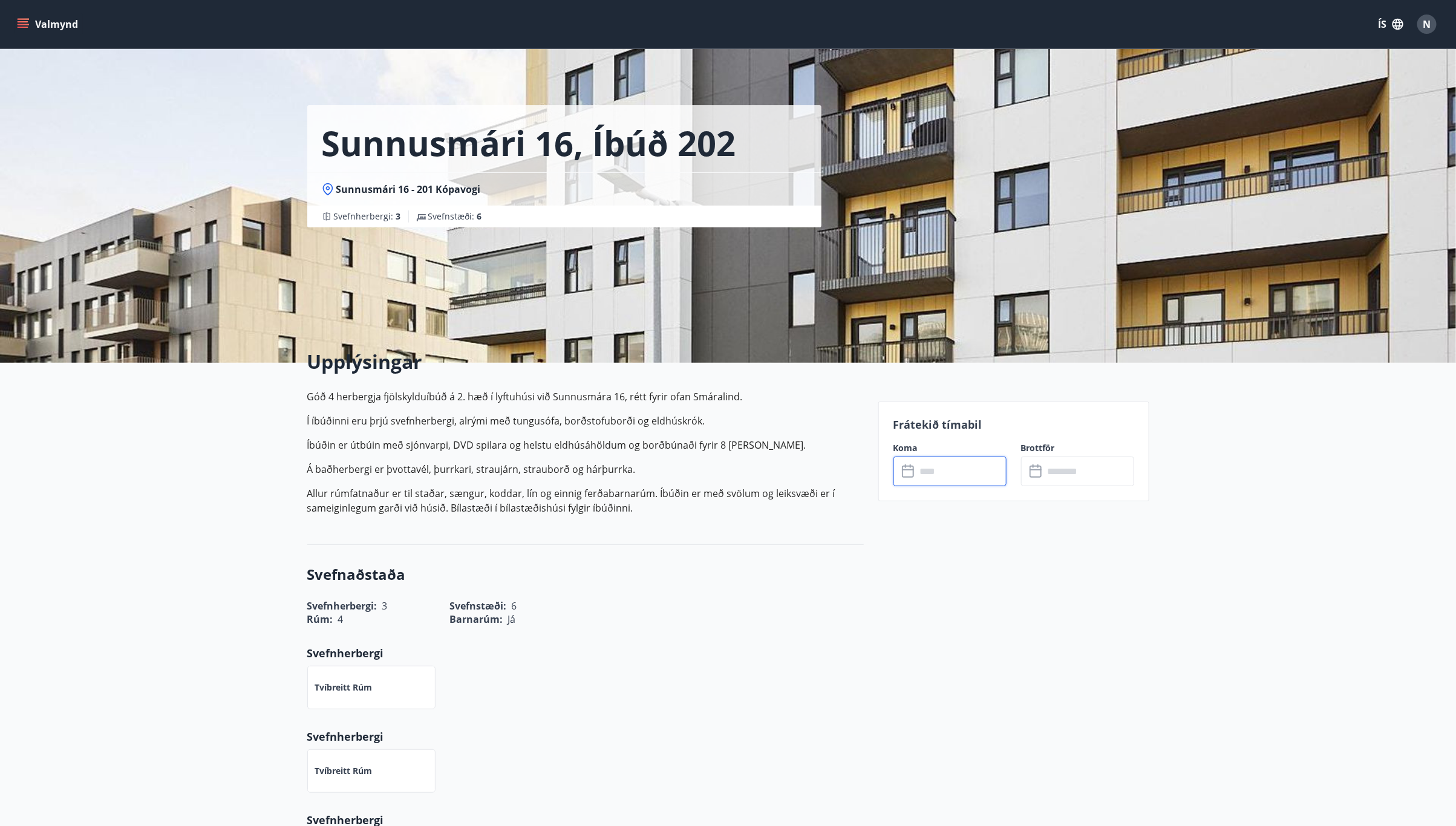
click at [930, 472] on input "text" at bounding box center [962, 471] width 90 height 30
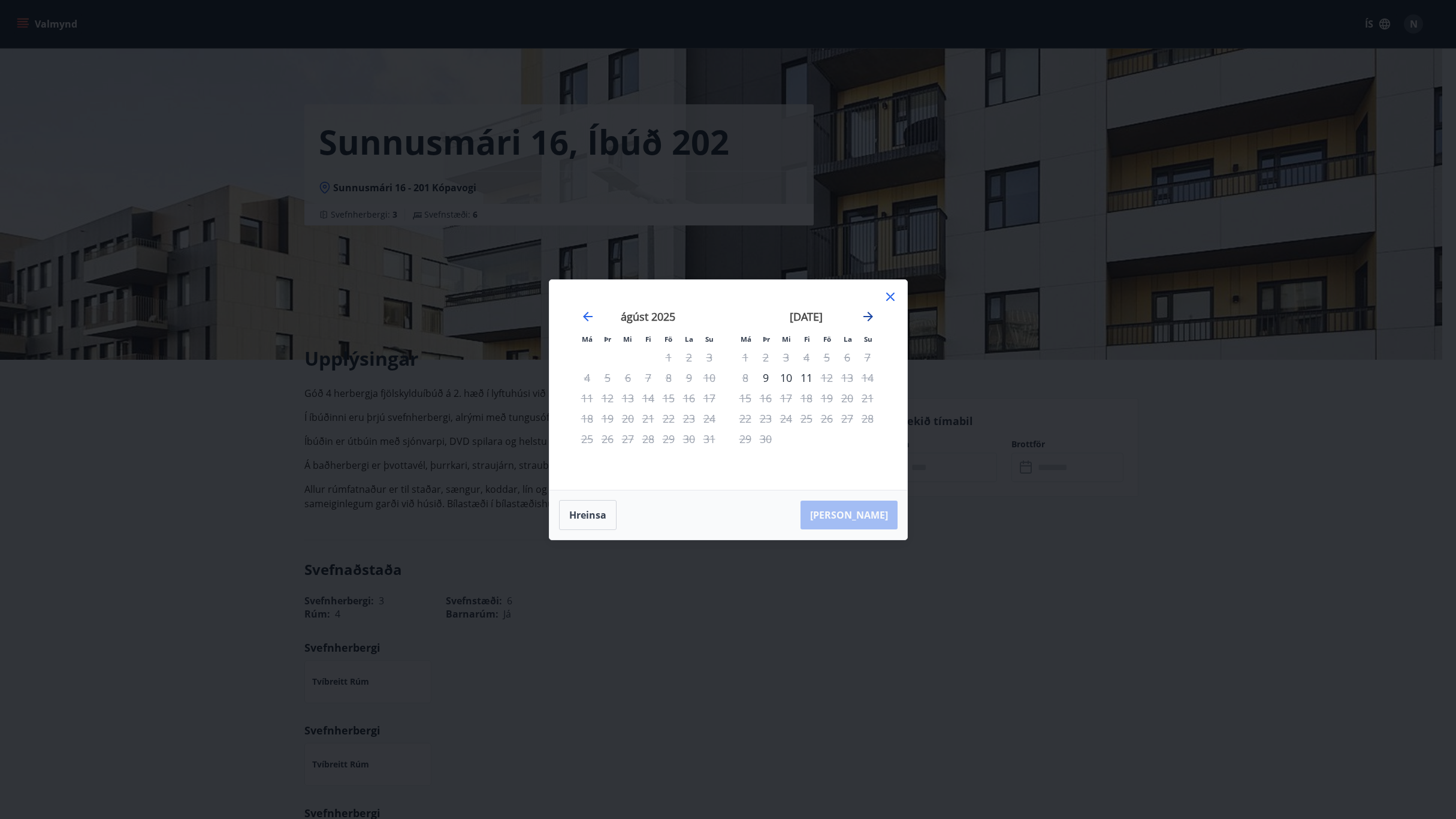
click at [872, 317] on icon "Move forward to switch to the next month." at bounding box center [868, 316] width 14 height 14
click at [871, 318] on icon "Move forward to switch to the next month." at bounding box center [868, 316] width 14 height 14
click at [586, 315] on icon "Move backward to switch to the previous month." at bounding box center [587, 316] width 14 height 14
click at [1109, 547] on div "Má Þr Mi Fi Fö La Su Má Þr Mi Fi Fö La Su ágúst 2025 1 2 3 4 5 6 7 8 9 10 11 12…" at bounding box center [728, 410] width 1456 height 819
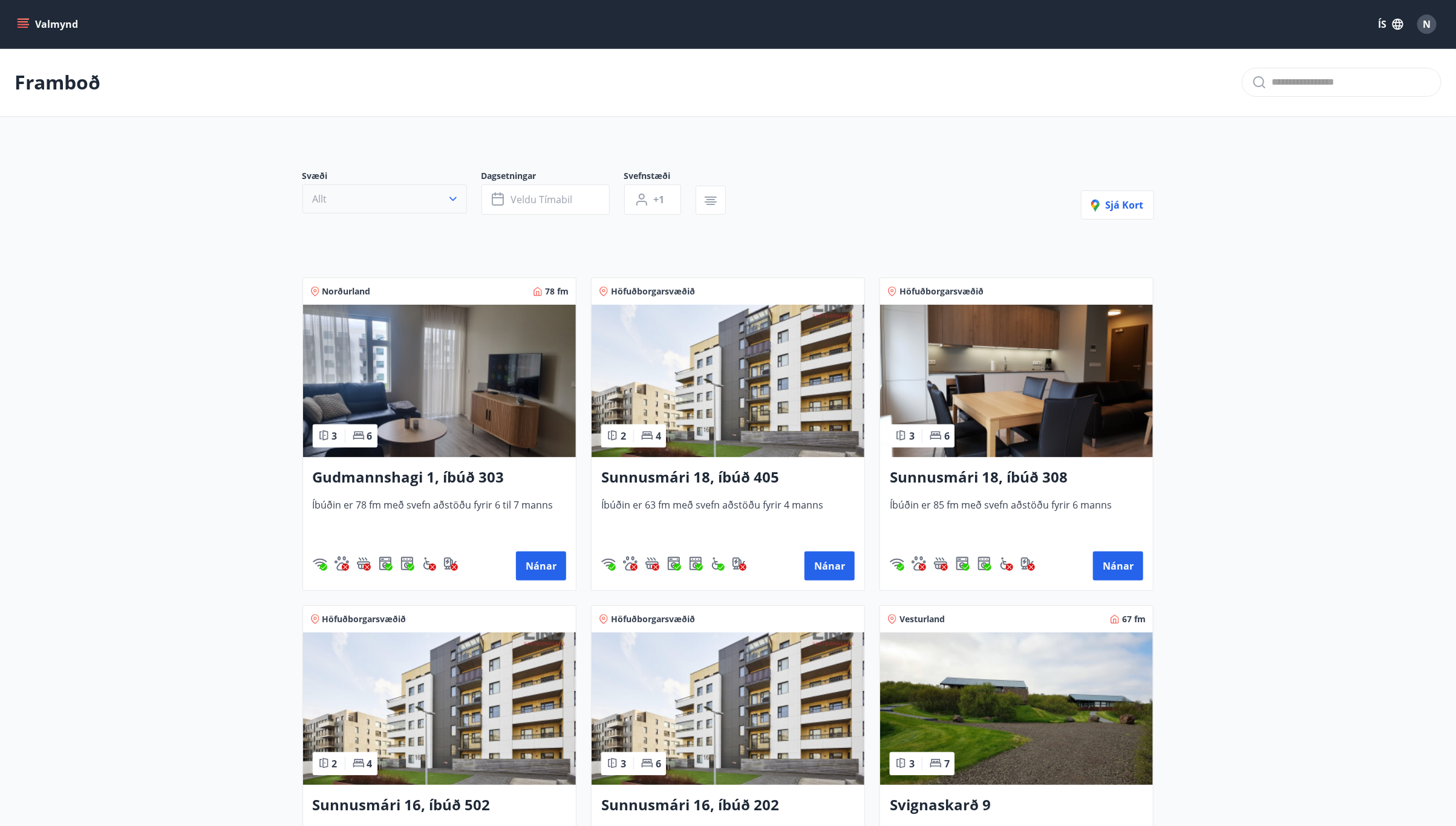
click at [435, 197] on button "Allt" at bounding box center [384, 199] width 164 height 29
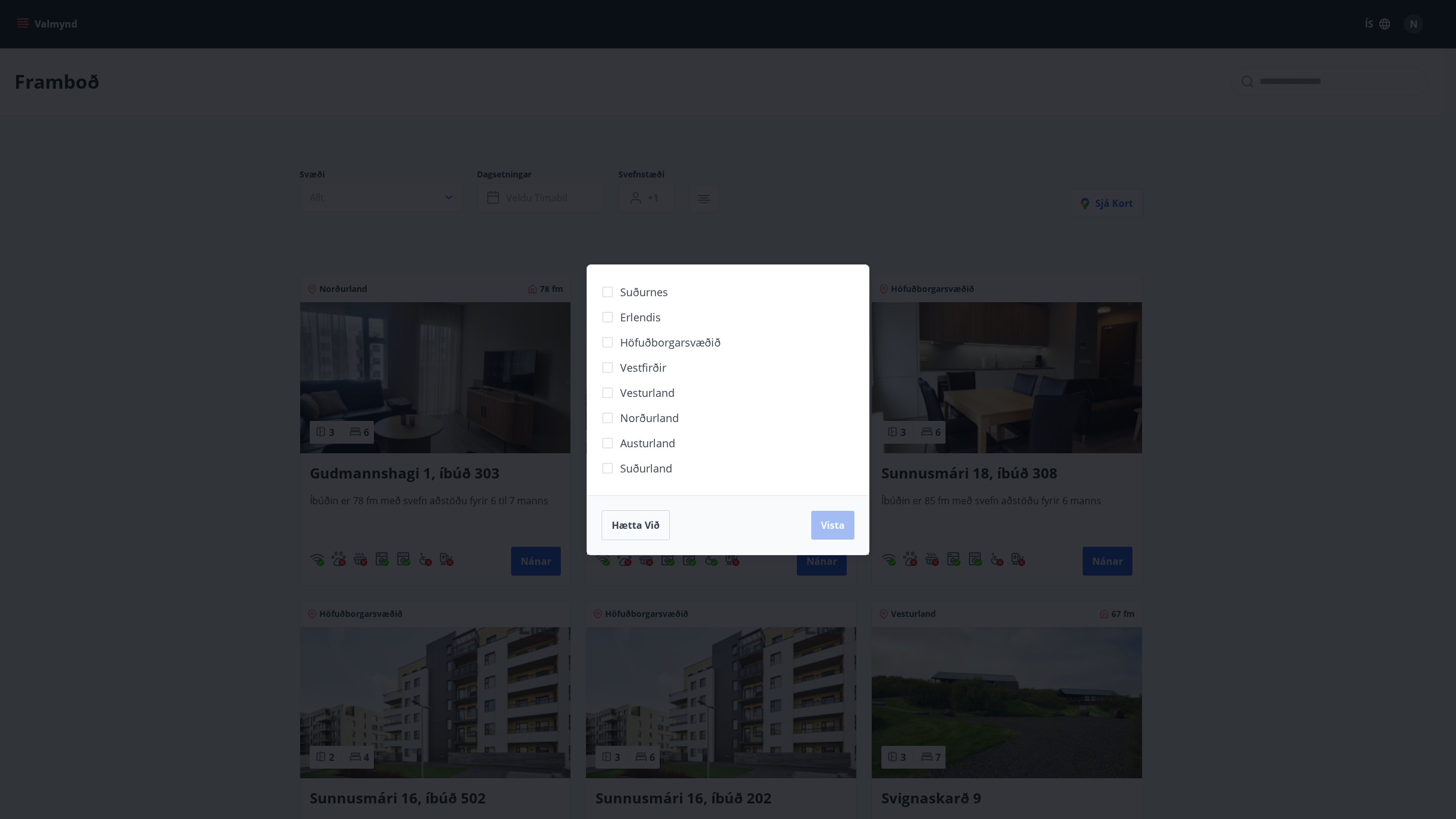
click at [664, 343] on span "Höfuðborgarsvæðið" at bounding box center [670, 342] width 101 height 16
click at [834, 519] on span "Vista" at bounding box center [832, 525] width 24 height 13
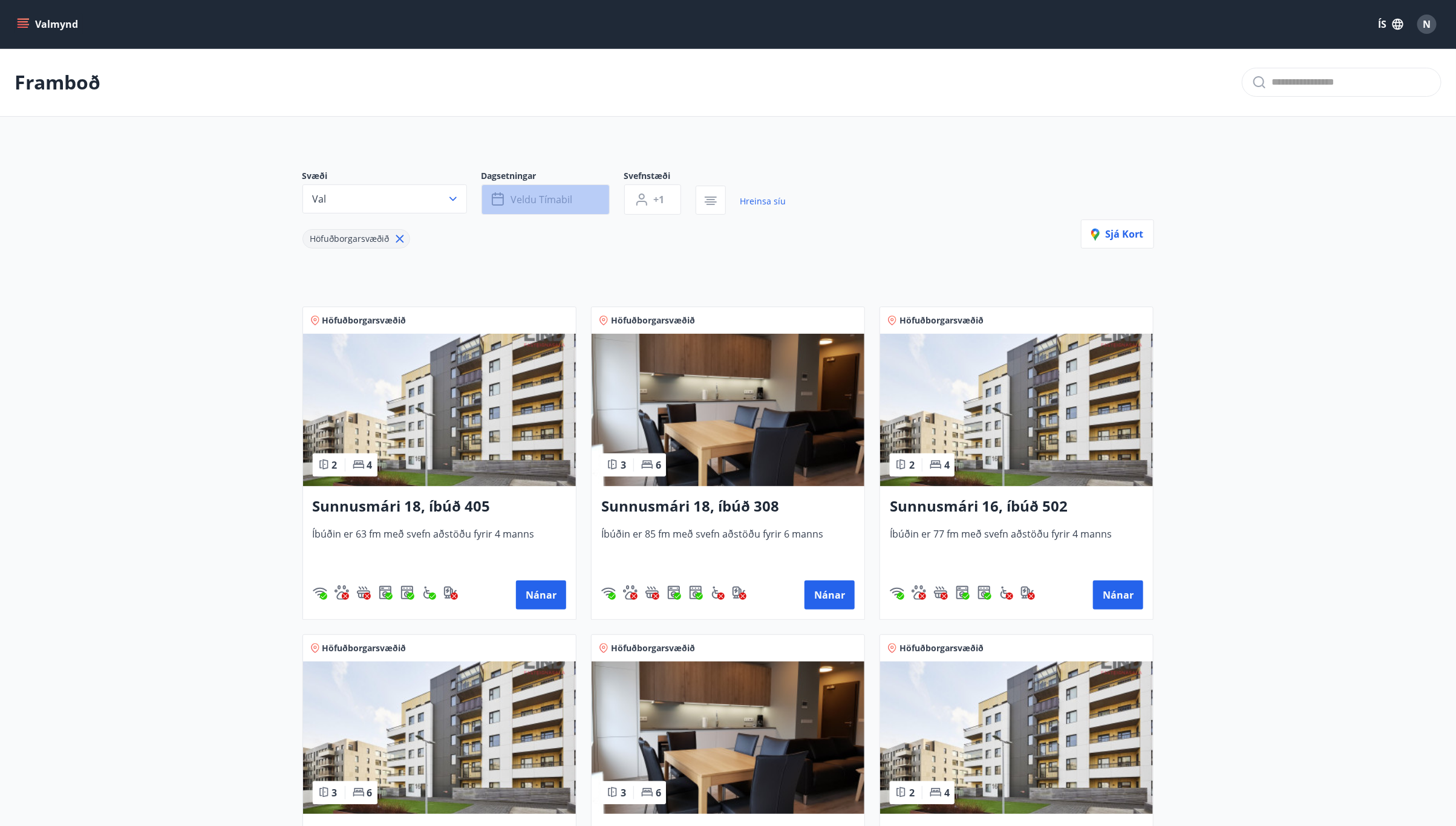
click at [533, 202] on span "Veldu tímabil" at bounding box center [541, 199] width 62 height 13
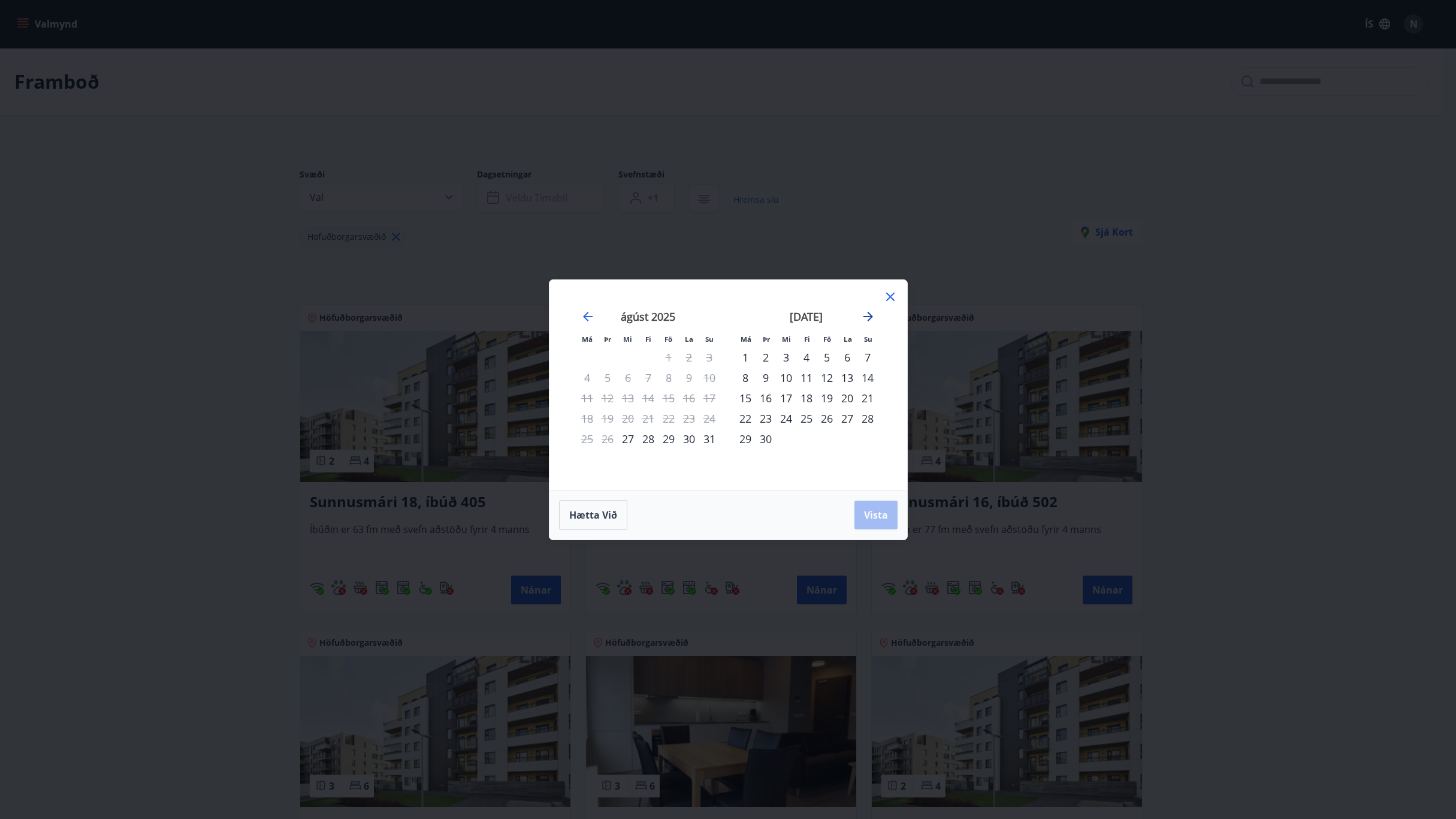
click at [864, 318] on icon "Move forward to switch to the next month." at bounding box center [868, 316] width 14 height 14
click at [888, 300] on icon at bounding box center [890, 296] width 14 height 14
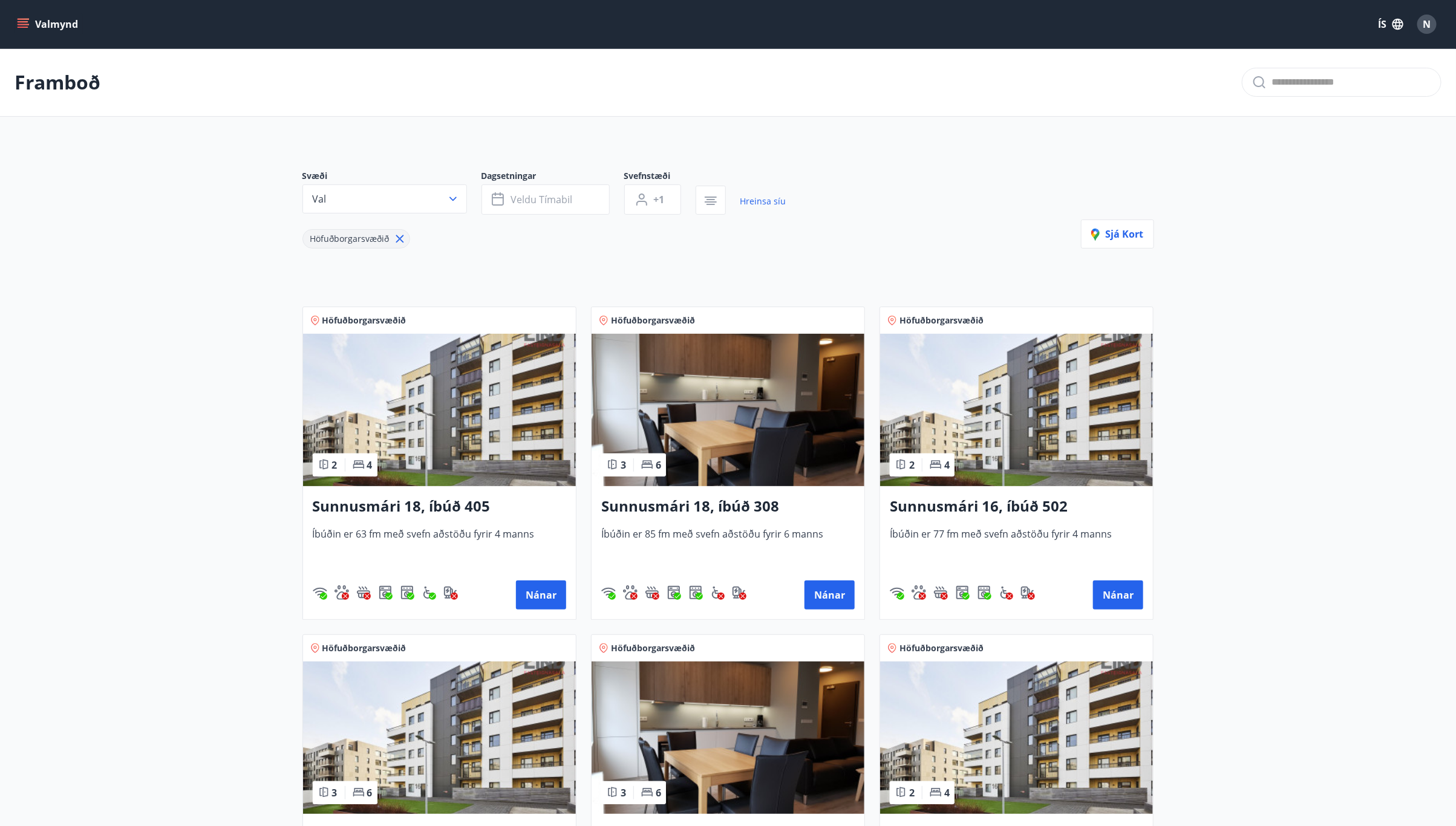
click at [1000, 437] on img at bounding box center [1016, 410] width 273 height 152
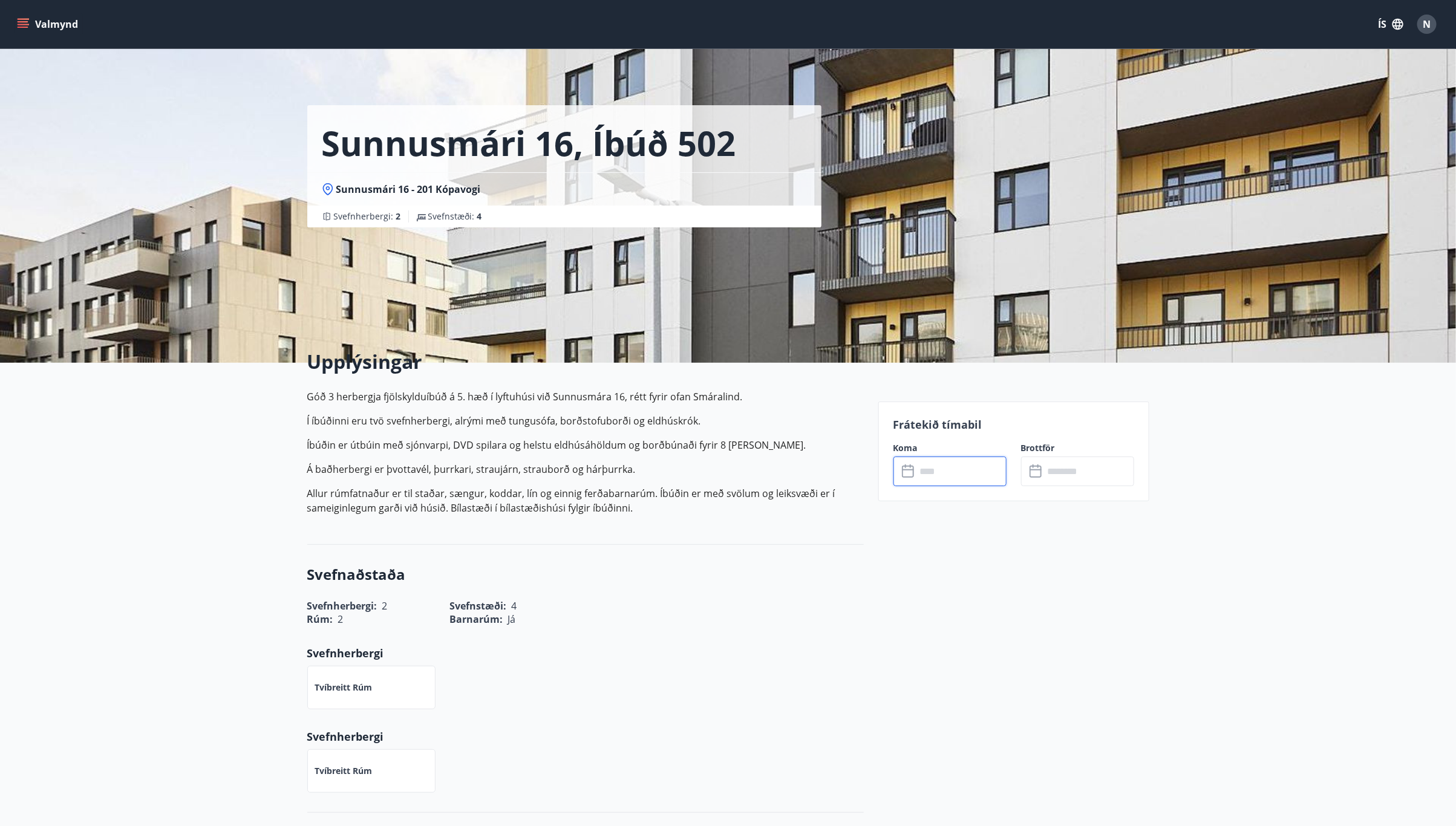
click at [939, 475] on input "text" at bounding box center [962, 471] width 90 height 30
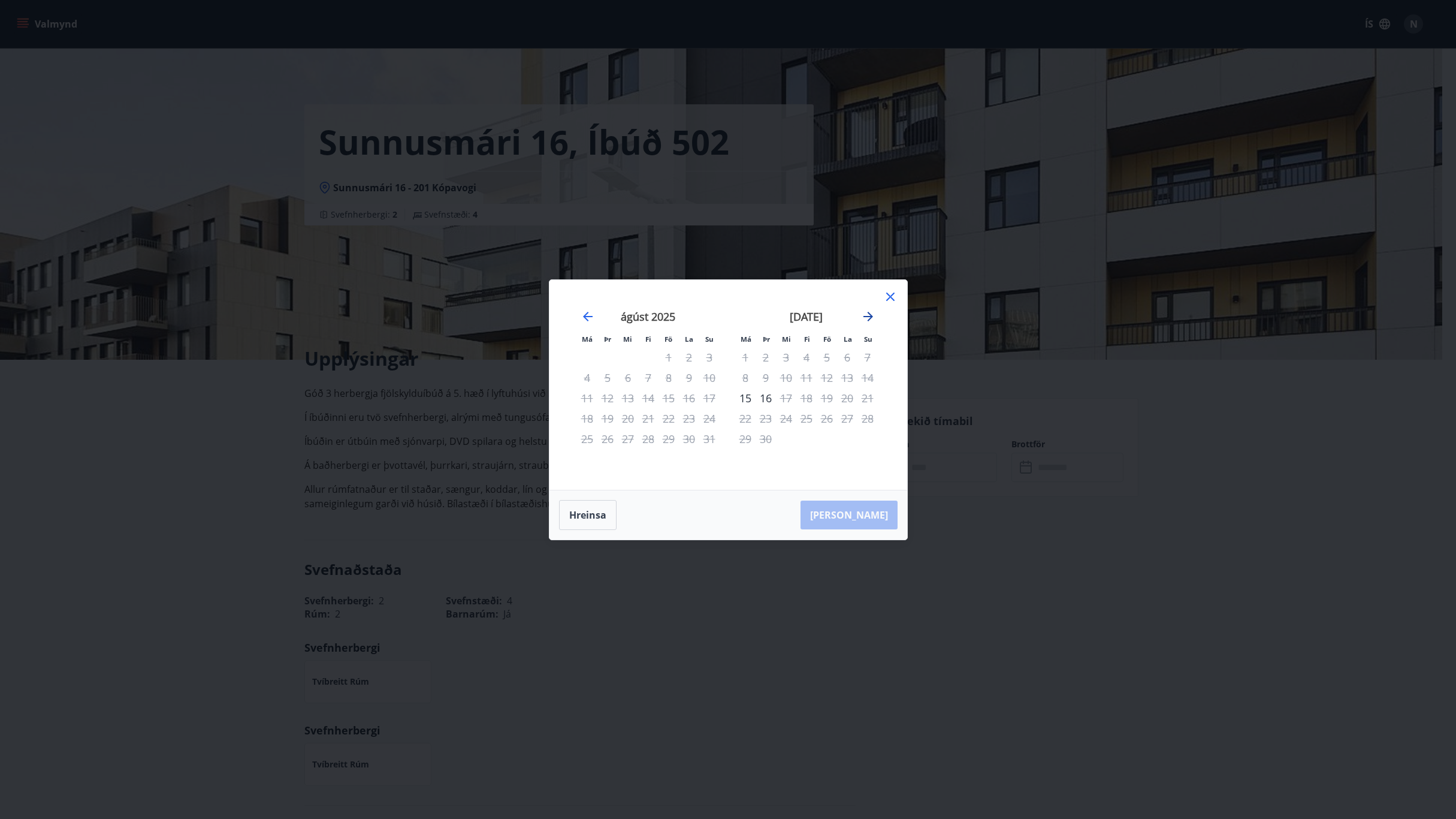
click at [865, 312] on icon "Move forward to switch to the next month." at bounding box center [868, 316] width 14 height 14
click at [888, 297] on icon at bounding box center [890, 296] width 14 height 14
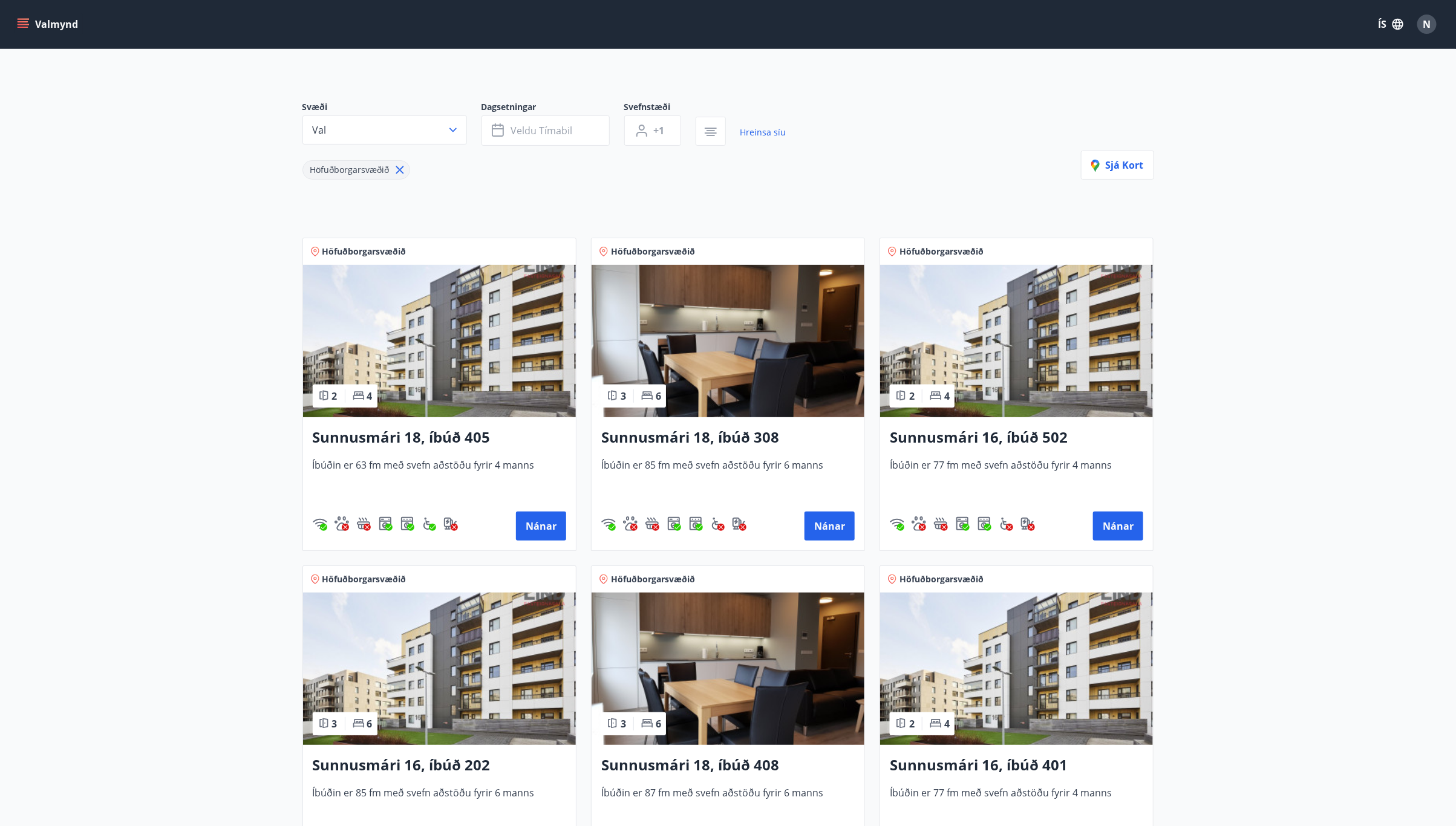
scroll to position [91, 0]
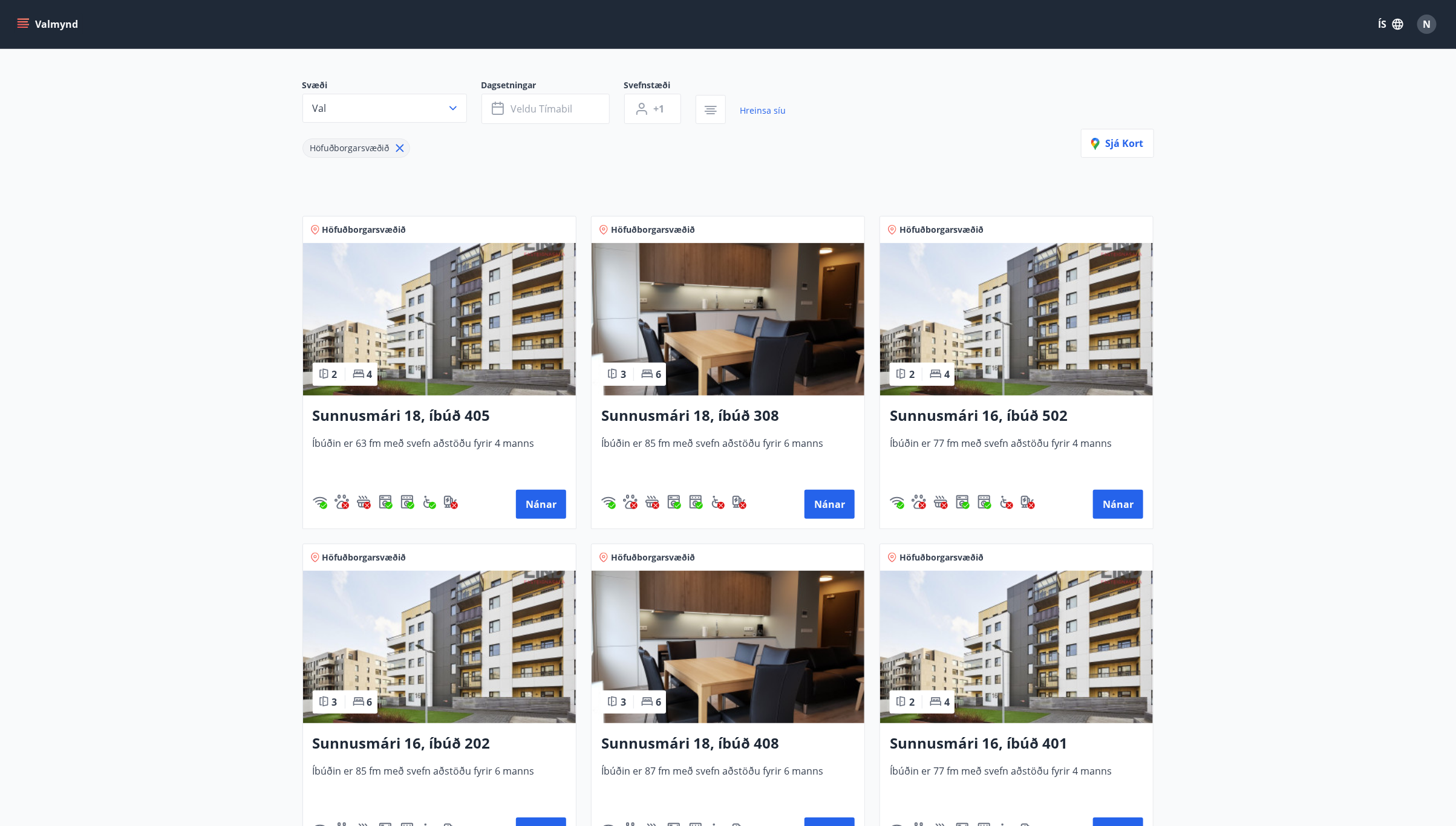
click at [454, 339] on img at bounding box center [439, 319] width 273 height 152
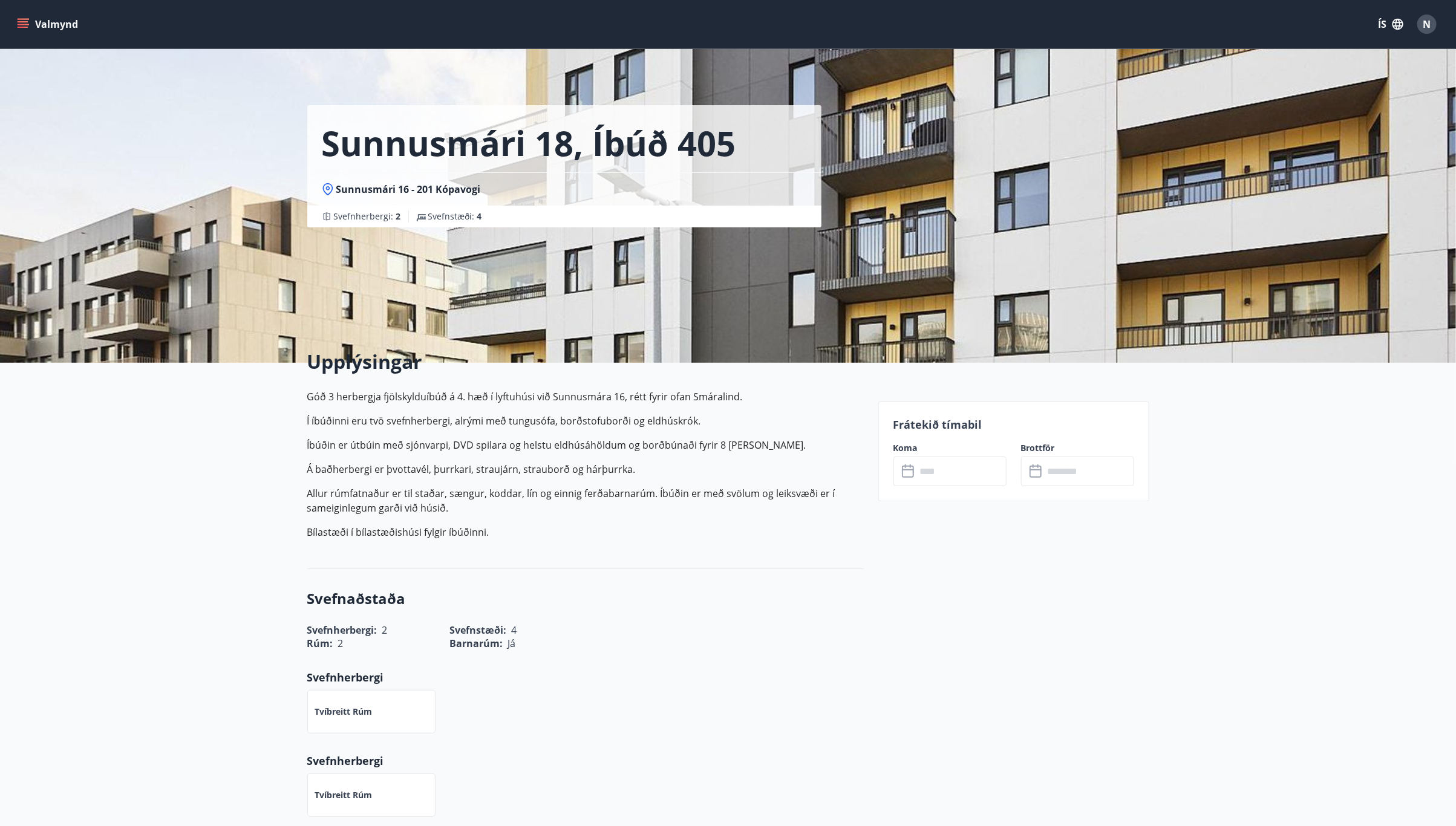
click at [950, 473] on input "text" at bounding box center [962, 471] width 90 height 30
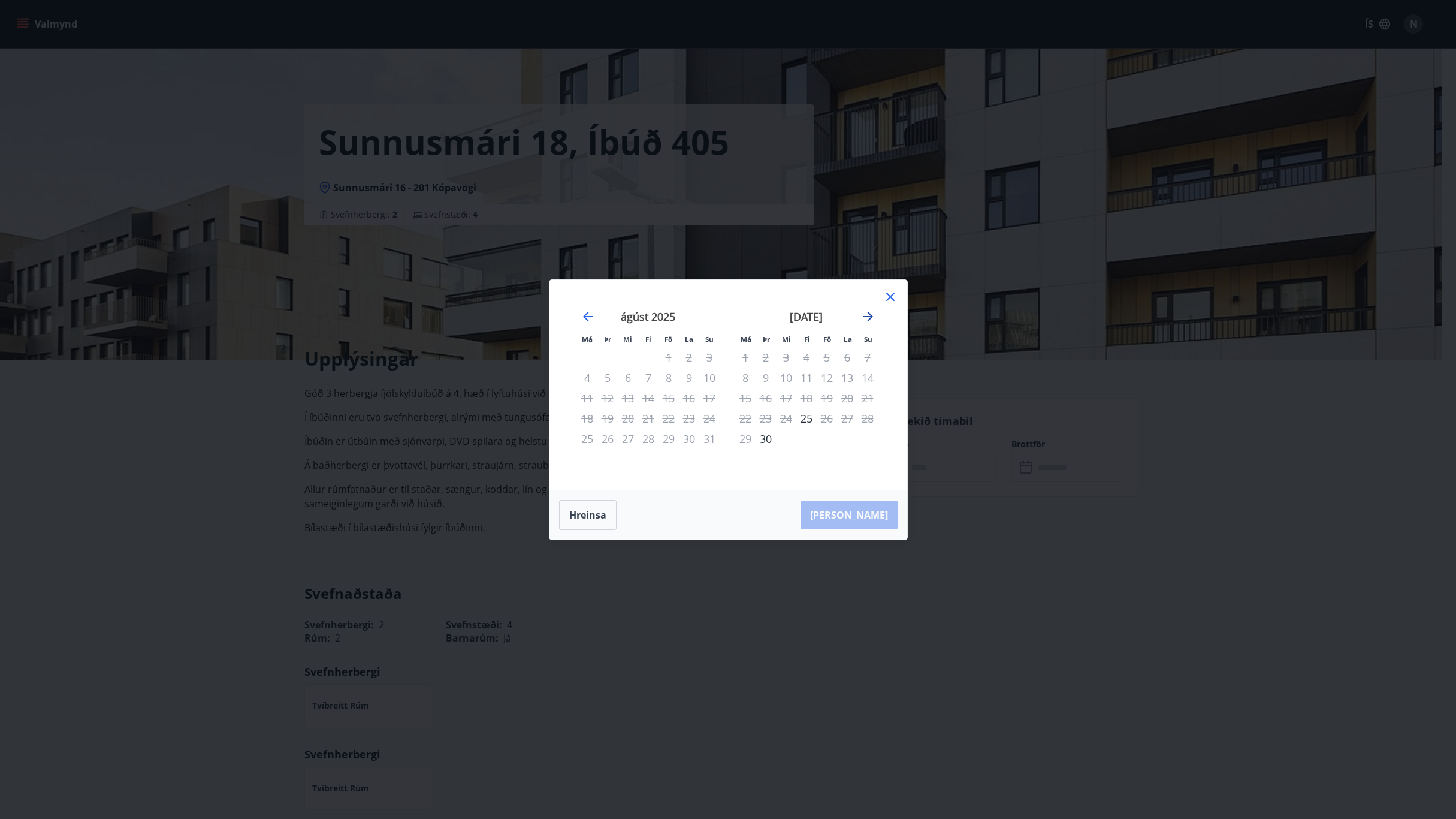
click at [868, 318] on icon "Move forward to switch to the next month." at bounding box center [868, 316] width 14 height 14
click at [891, 299] on icon at bounding box center [890, 296] width 14 height 14
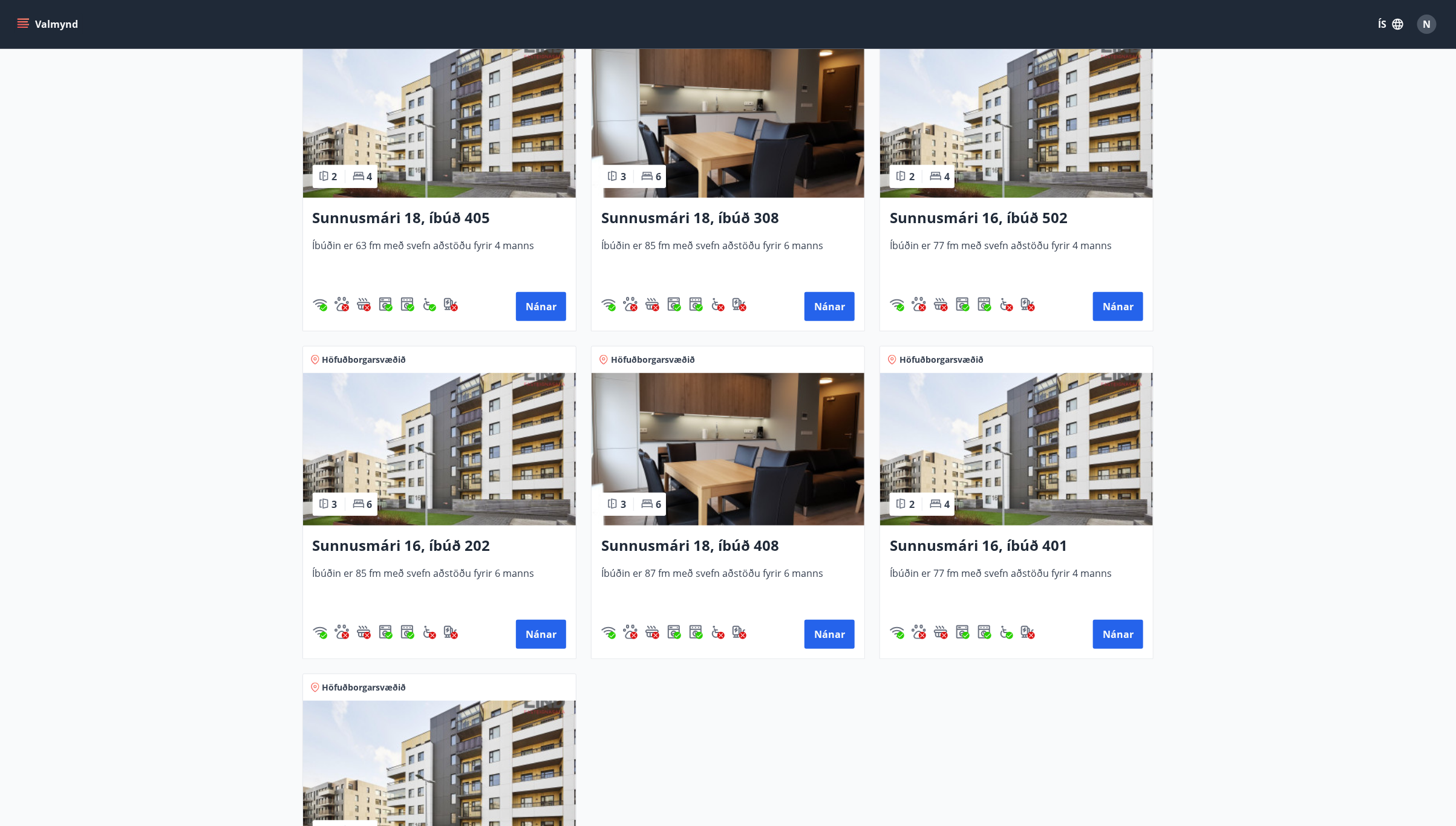
scroll to position [272, 0]
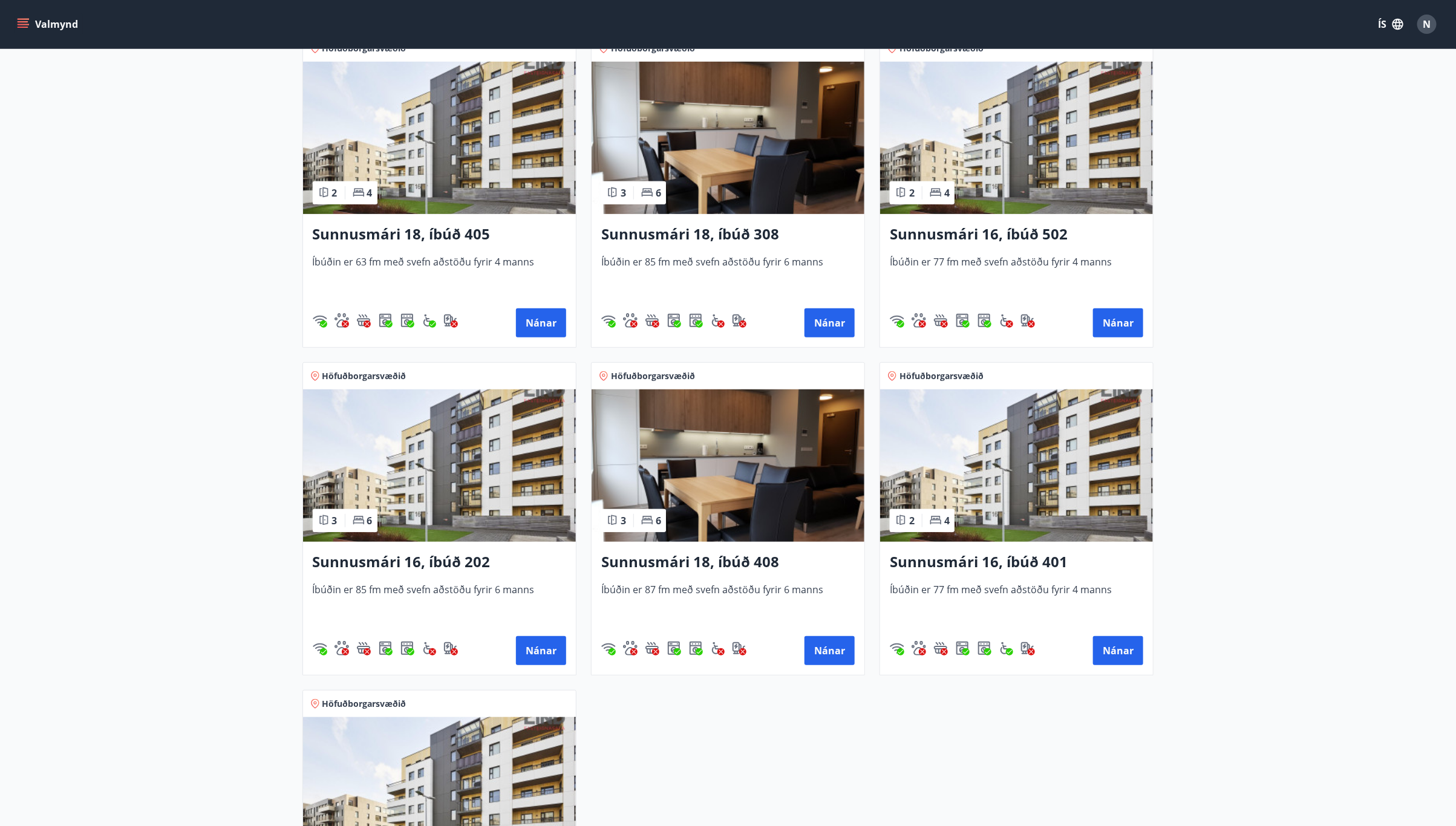
click at [991, 468] on img at bounding box center [1016, 466] width 273 height 152
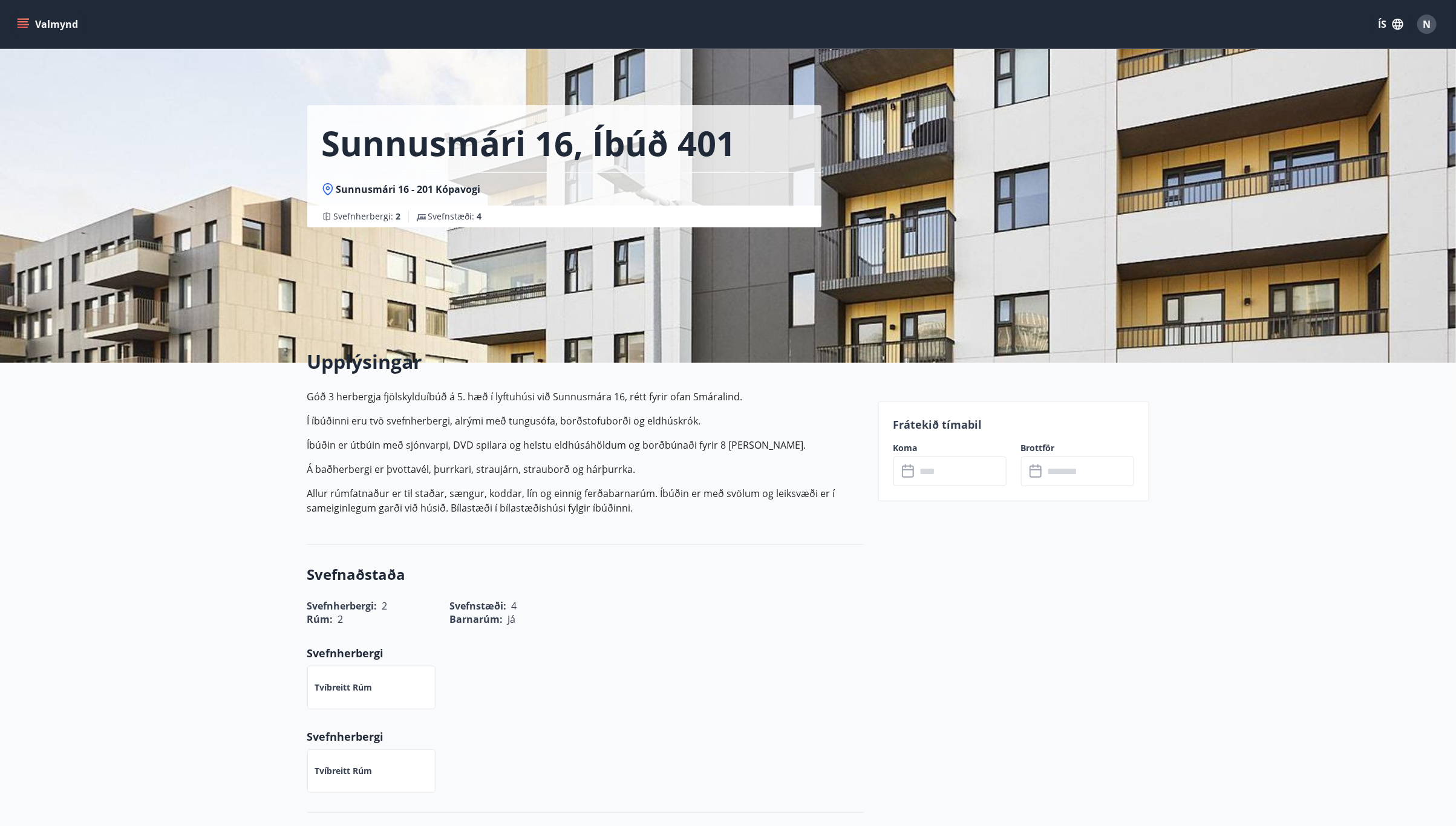
click at [898, 480] on div "​ ​" at bounding box center [950, 471] width 113 height 30
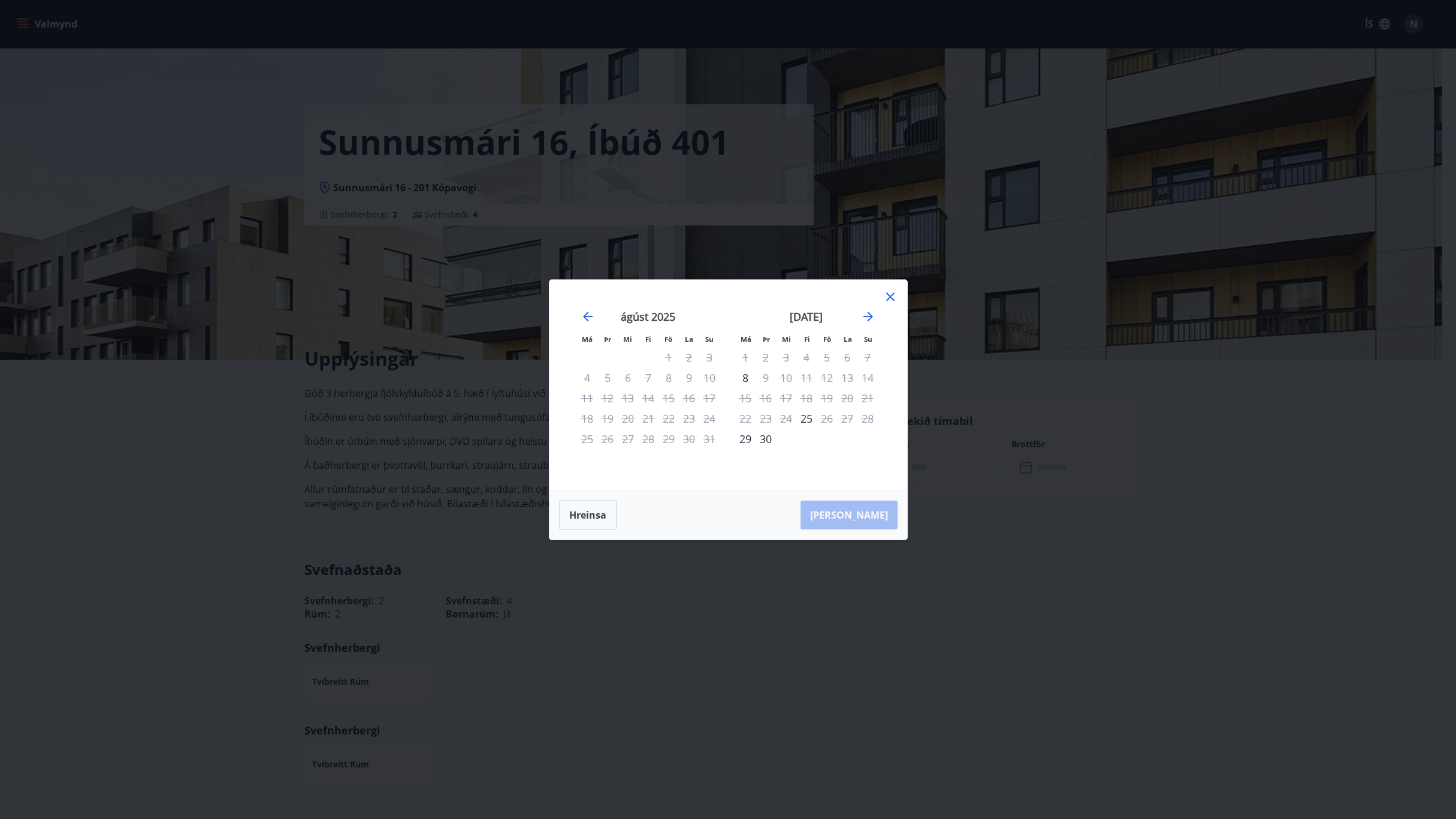
click at [876, 316] on div "september 2025" at bounding box center [806, 321] width 143 height 53
click at [870, 314] on icon "Move forward to switch to the next month." at bounding box center [868, 316] width 9 height 9
click at [829, 354] on div "3" at bounding box center [827, 357] width 20 height 20
click at [830, 359] on span at bounding box center [826, 362] width 8 height 6
drag, startPoint x: 722, startPoint y: 327, endPoint x: 742, endPoint y: 324, distance: 20.2
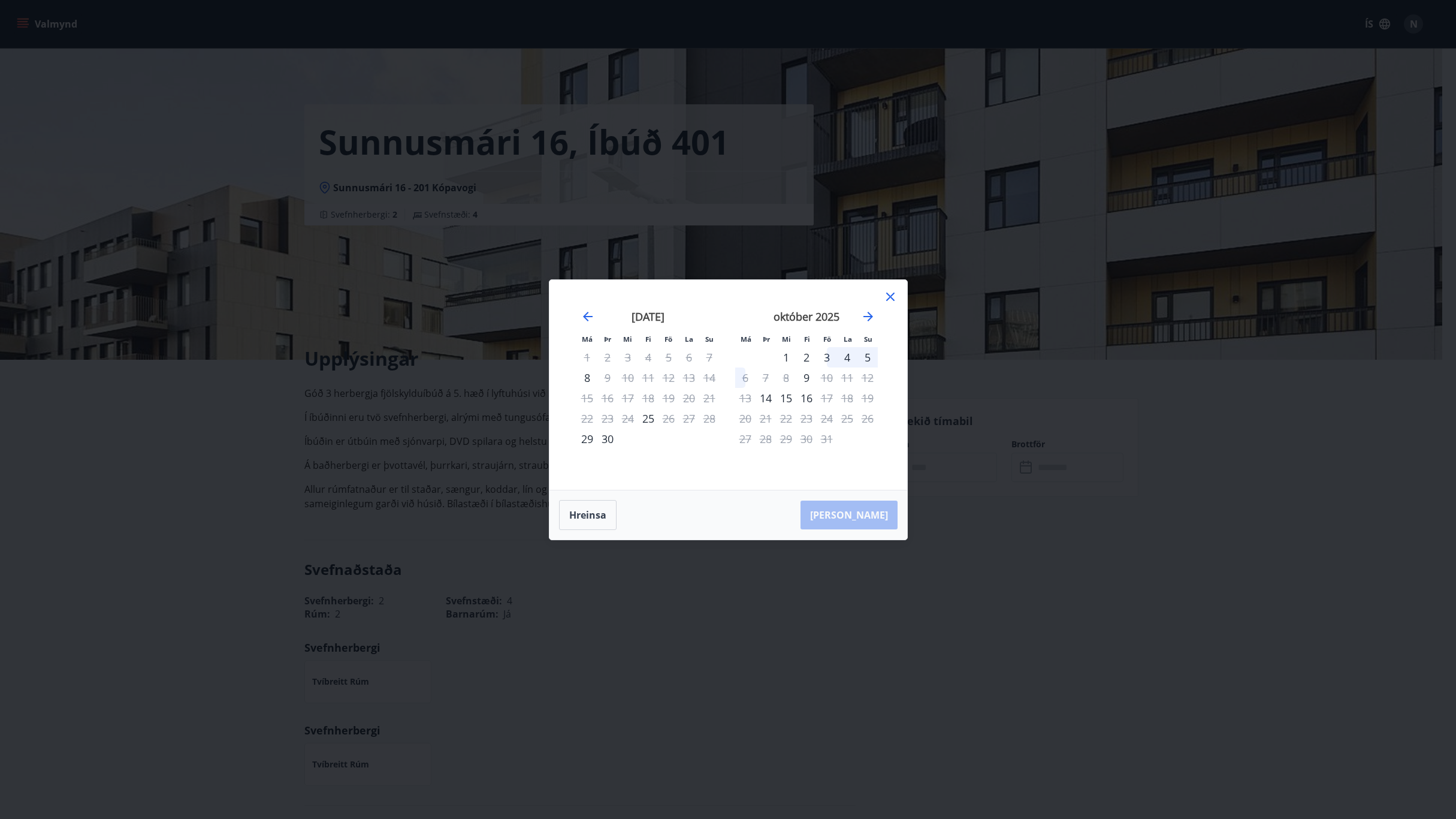
click at [731, 325] on div "ágúst 2025 1 2 3 4 5 6 7 8 9 10 11 12 13 14 15 16 17 18 19 20 21 22 23 24 25 26…" at bounding box center [886, 393] width 635 height 197
click at [826, 357] on div "3" at bounding box center [827, 357] width 20 height 20
click at [823, 355] on div "3" at bounding box center [827, 357] width 20 height 20
click at [826, 347] on div "október 2025 1 2 3 4 5 6 7 8 9 10 11 12 13 14 15 16 17 18 19 20 21 22 23 24 25 …" at bounding box center [807, 393] width 158 height 197
click at [827, 341] on div "Má Þr Mi Fi Fö La Su Má Þr Mi Fi Fö La Su ágúst 2025 1 2 3 4 5 6 7 8 9 10 11 12…" at bounding box center [728, 385] width 328 height 181
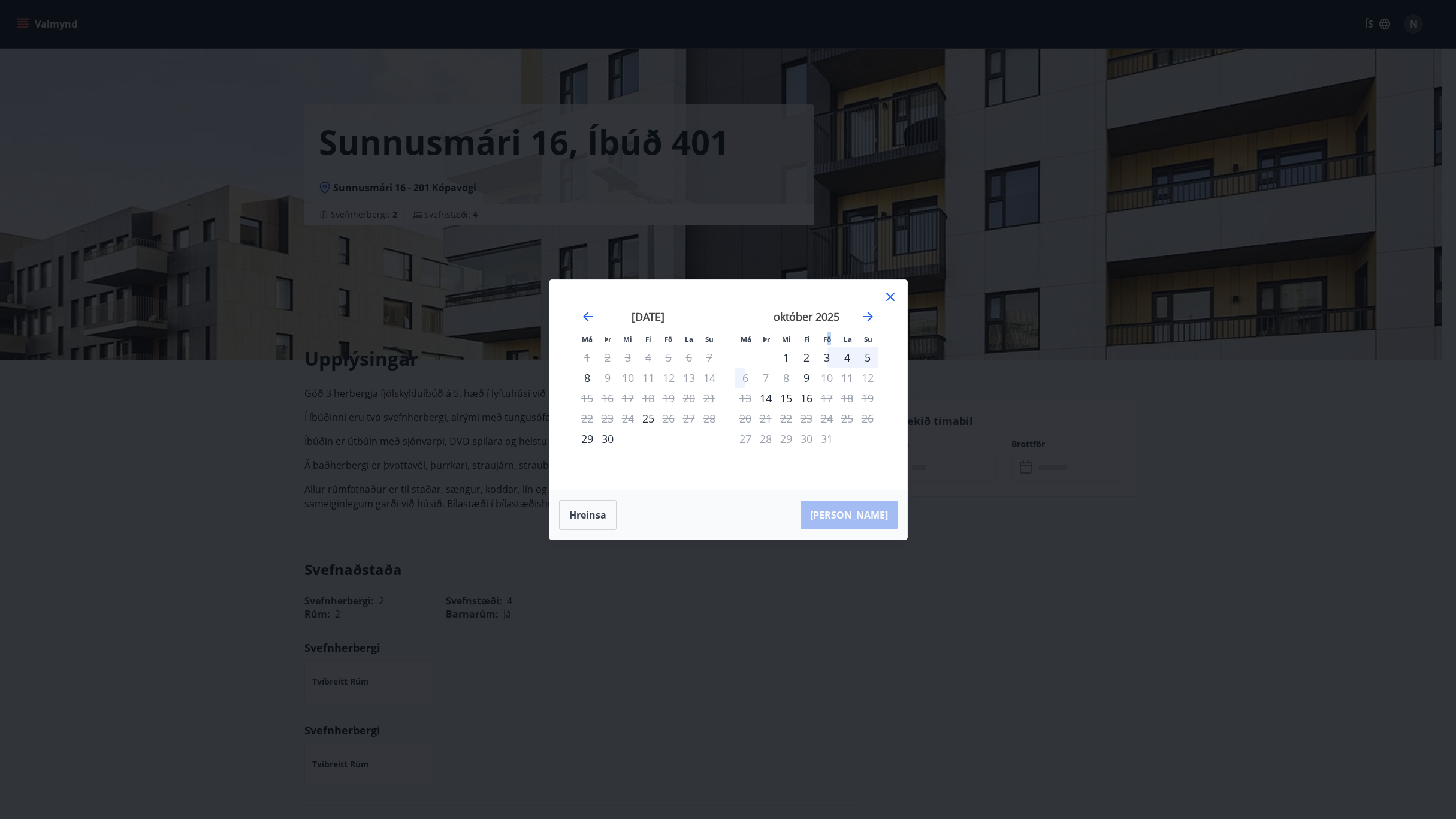
drag, startPoint x: 827, startPoint y: 341, endPoint x: 847, endPoint y: 324, distance: 26.2
click at [834, 337] on li "Fö" at bounding box center [827, 338] width 20 height 13
click at [883, 301] on div "Má Þr Mi Fi Fö La Su Má Þr Mi Fi Fö La Su ágúst 2025 1 2 3 4 5 6 7 8 9 10 11 12…" at bounding box center [728, 385] width 358 height 210
drag, startPoint x: 888, startPoint y: 296, endPoint x: 882, endPoint y: 396, distance: 100.2
click at [888, 296] on icon at bounding box center [890, 296] width 8 height 8
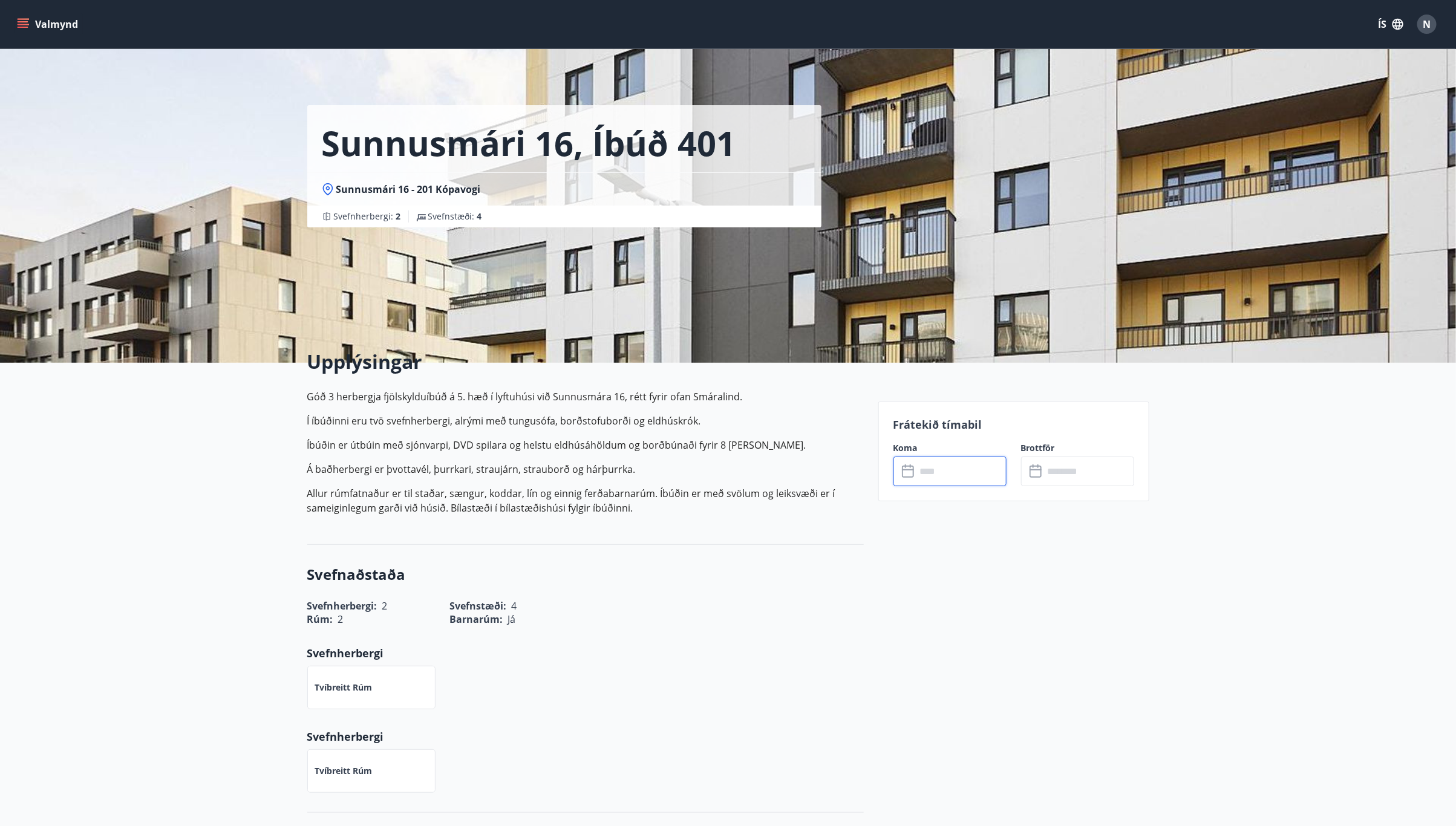
click at [953, 478] on input "text" at bounding box center [962, 471] width 90 height 30
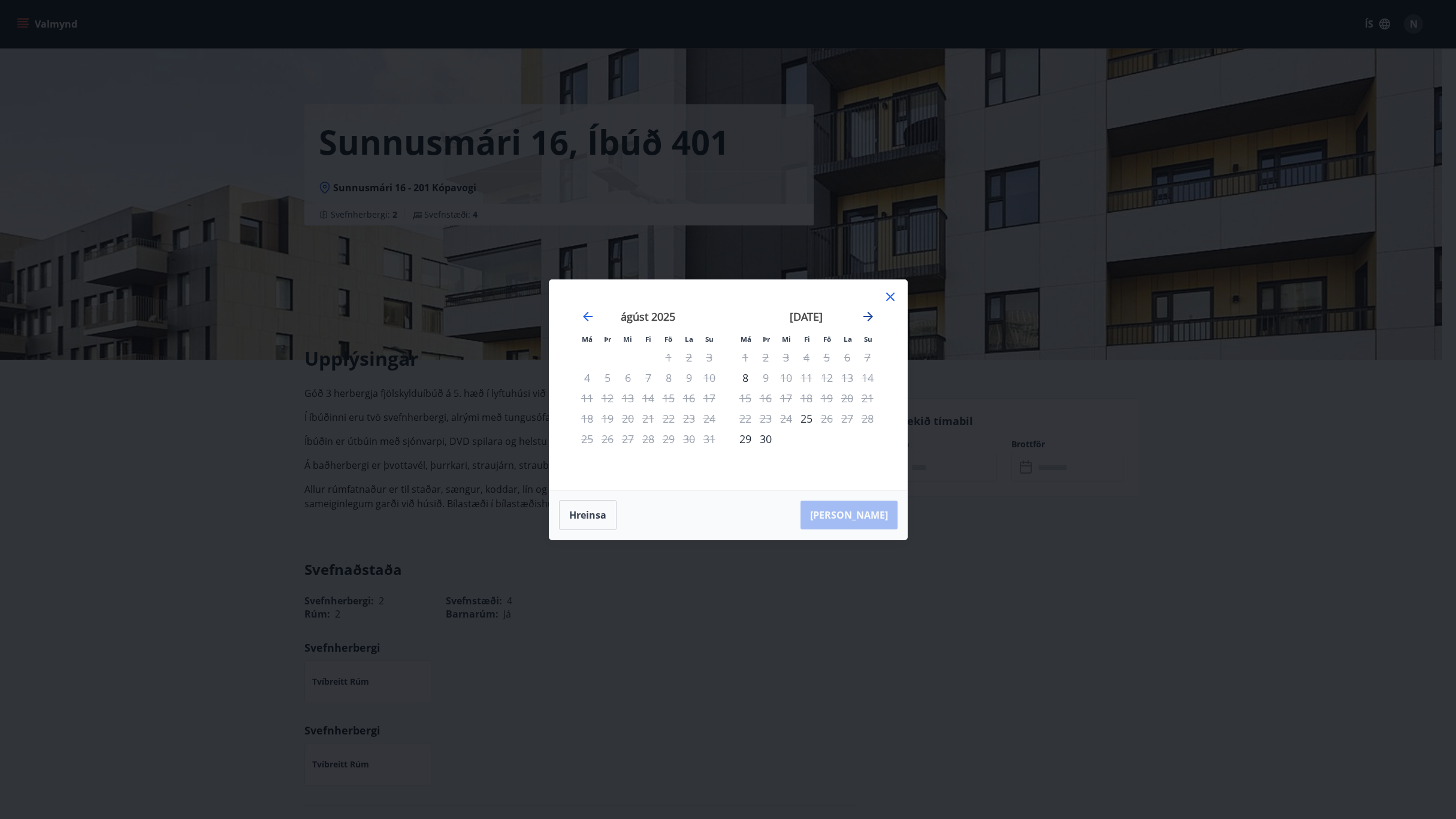
click at [867, 314] on icon "Move forward to switch to the next month." at bounding box center [868, 316] width 14 height 14
click at [805, 354] on div "2" at bounding box center [806, 357] width 20 height 20
click at [828, 357] on div "3" at bounding box center [827, 357] width 20 height 20
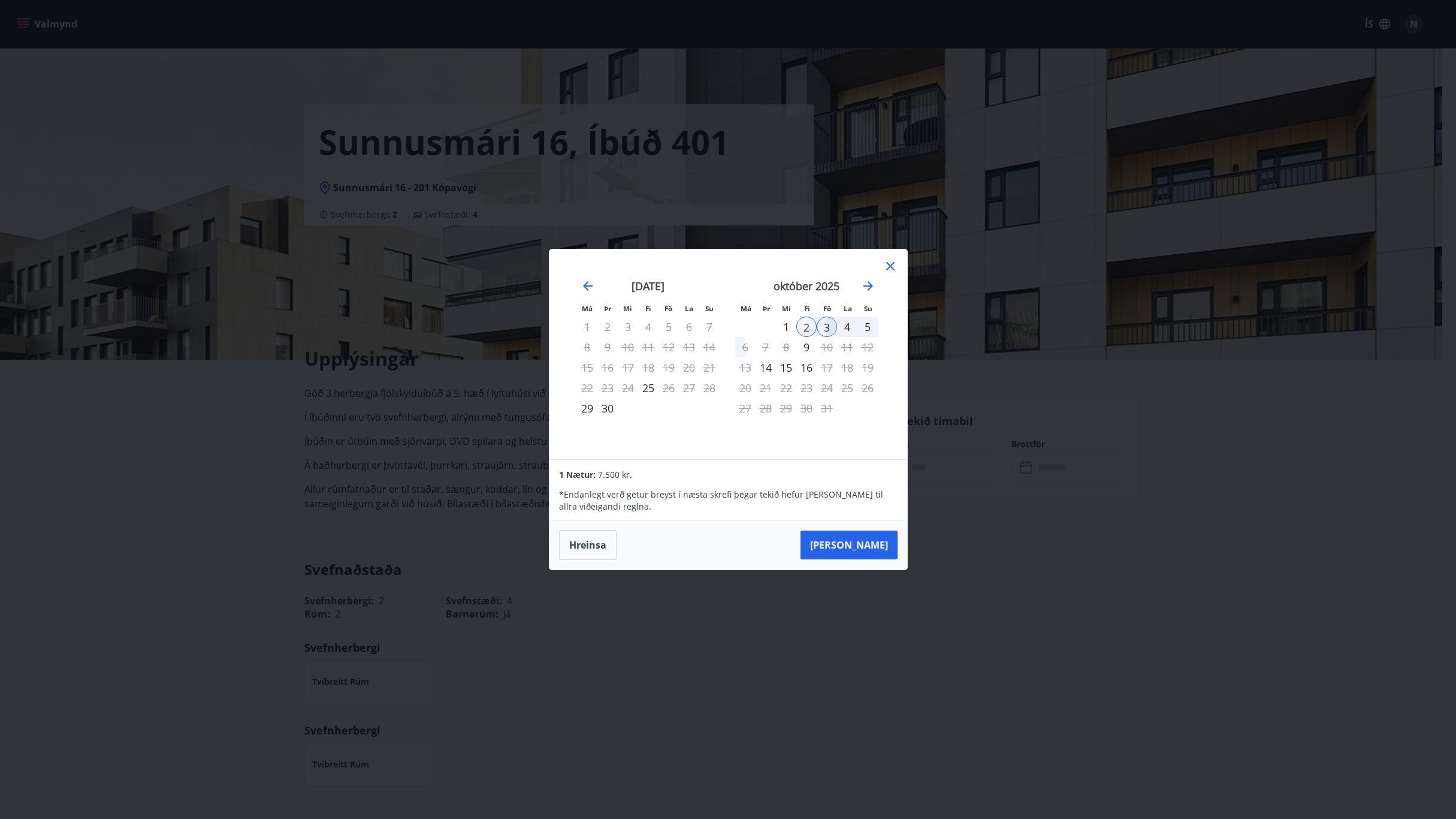
click at [888, 266] on icon at bounding box center [890, 266] width 14 height 14
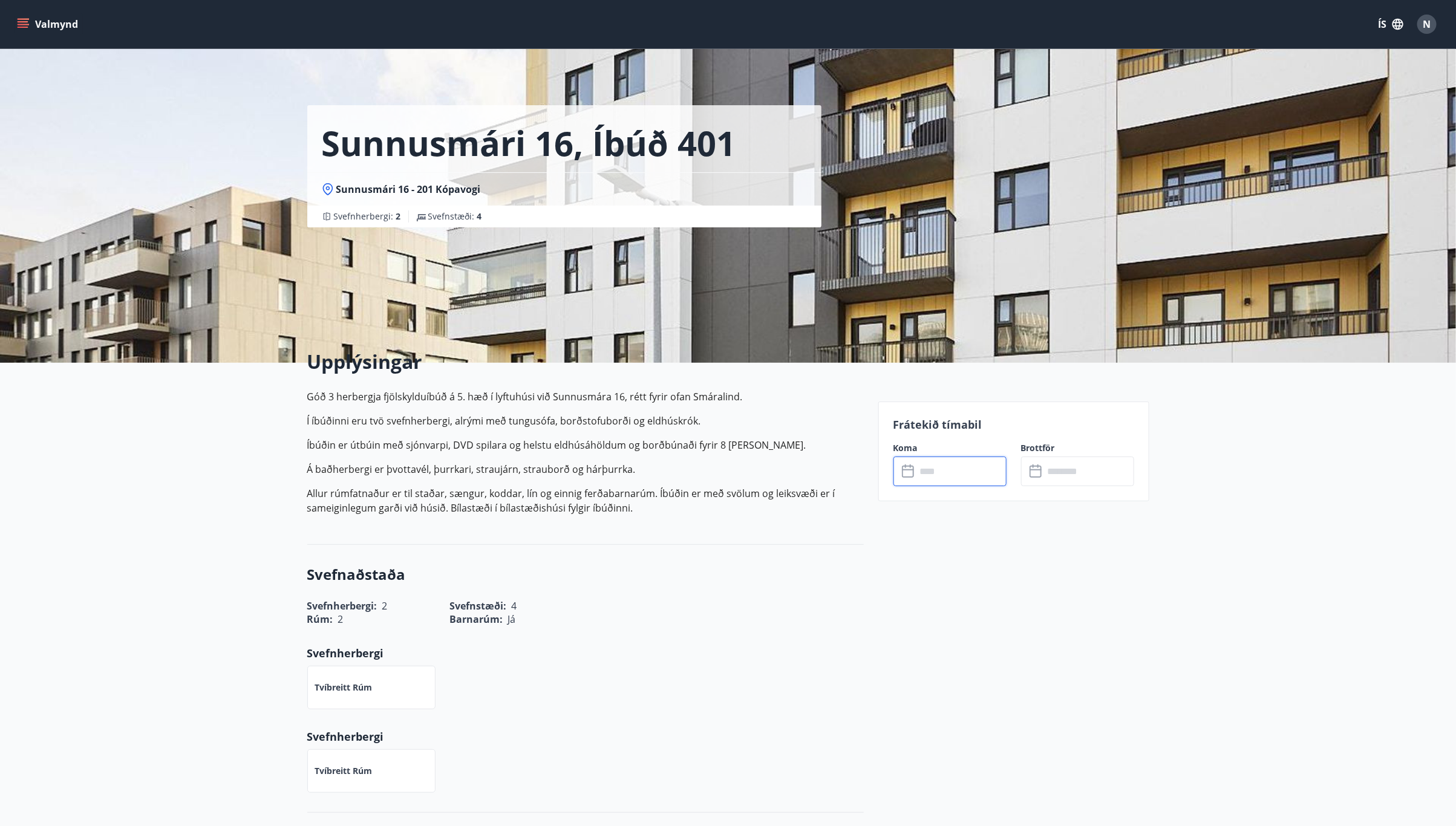
click at [922, 472] on input "text" at bounding box center [962, 471] width 90 height 30
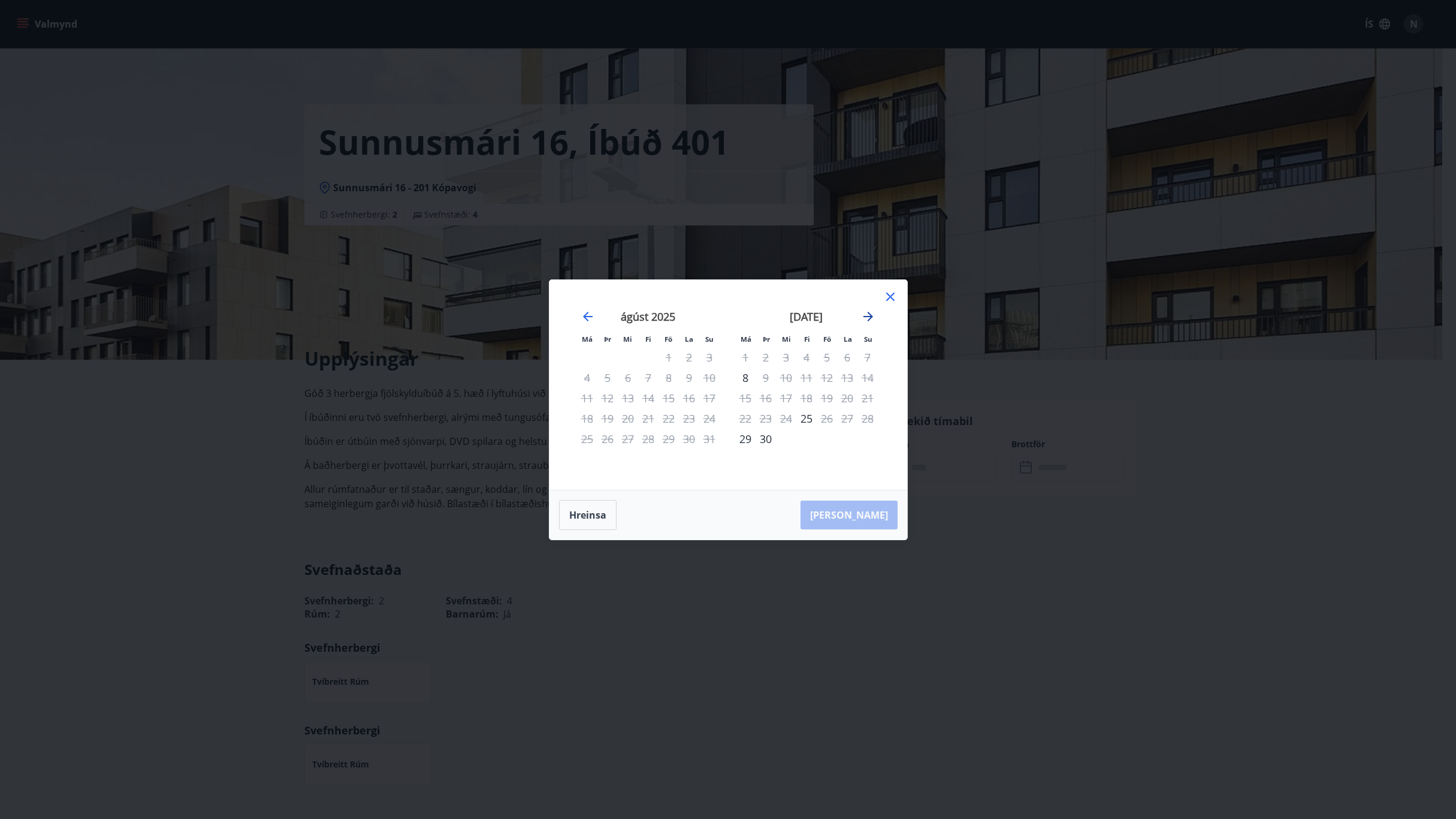
click at [870, 313] on icon "Move forward to switch to the next month." at bounding box center [868, 316] width 14 height 14
click at [830, 356] on div "3" at bounding box center [827, 357] width 20 height 20
click at [867, 318] on icon "Move forward to switch to the next month." at bounding box center [868, 316] width 14 height 14
click at [588, 381] on div "6" at bounding box center [587, 377] width 20 height 20
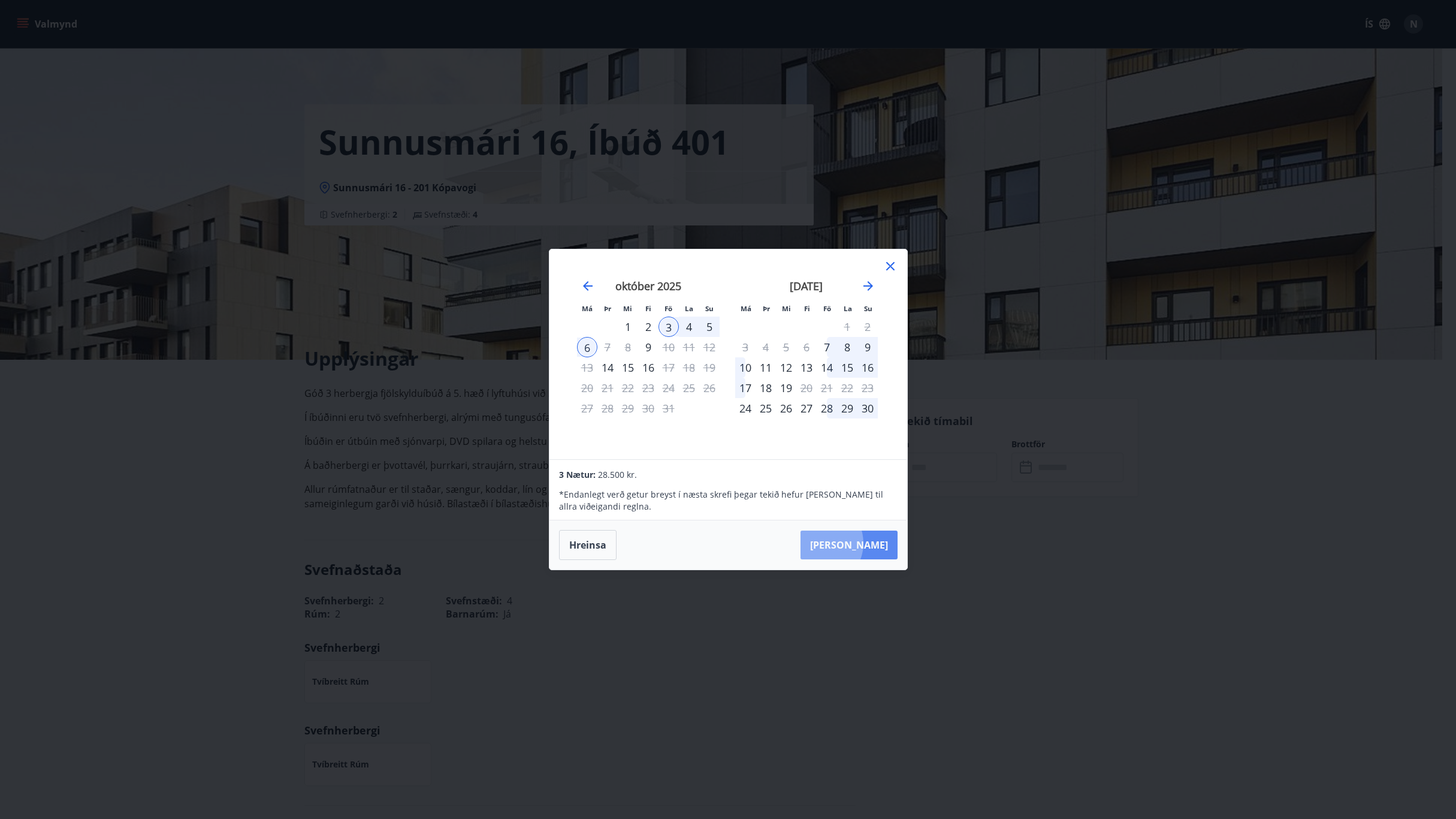
click at [858, 543] on button "Taka Frá" at bounding box center [849, 545] width 97 height 29
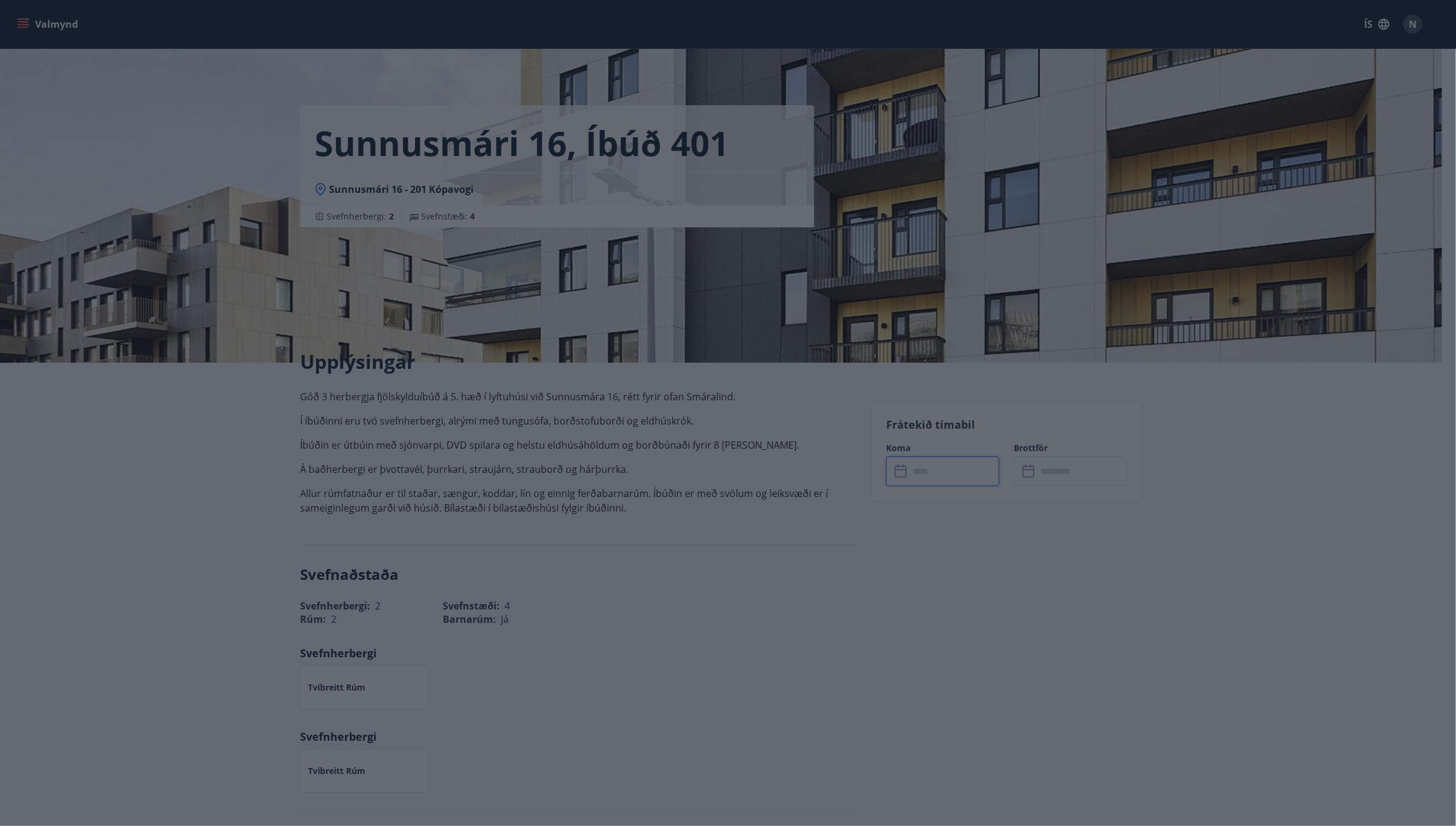
type input "******"
